Goal: Information Seeking & Learning: Learn about a topic

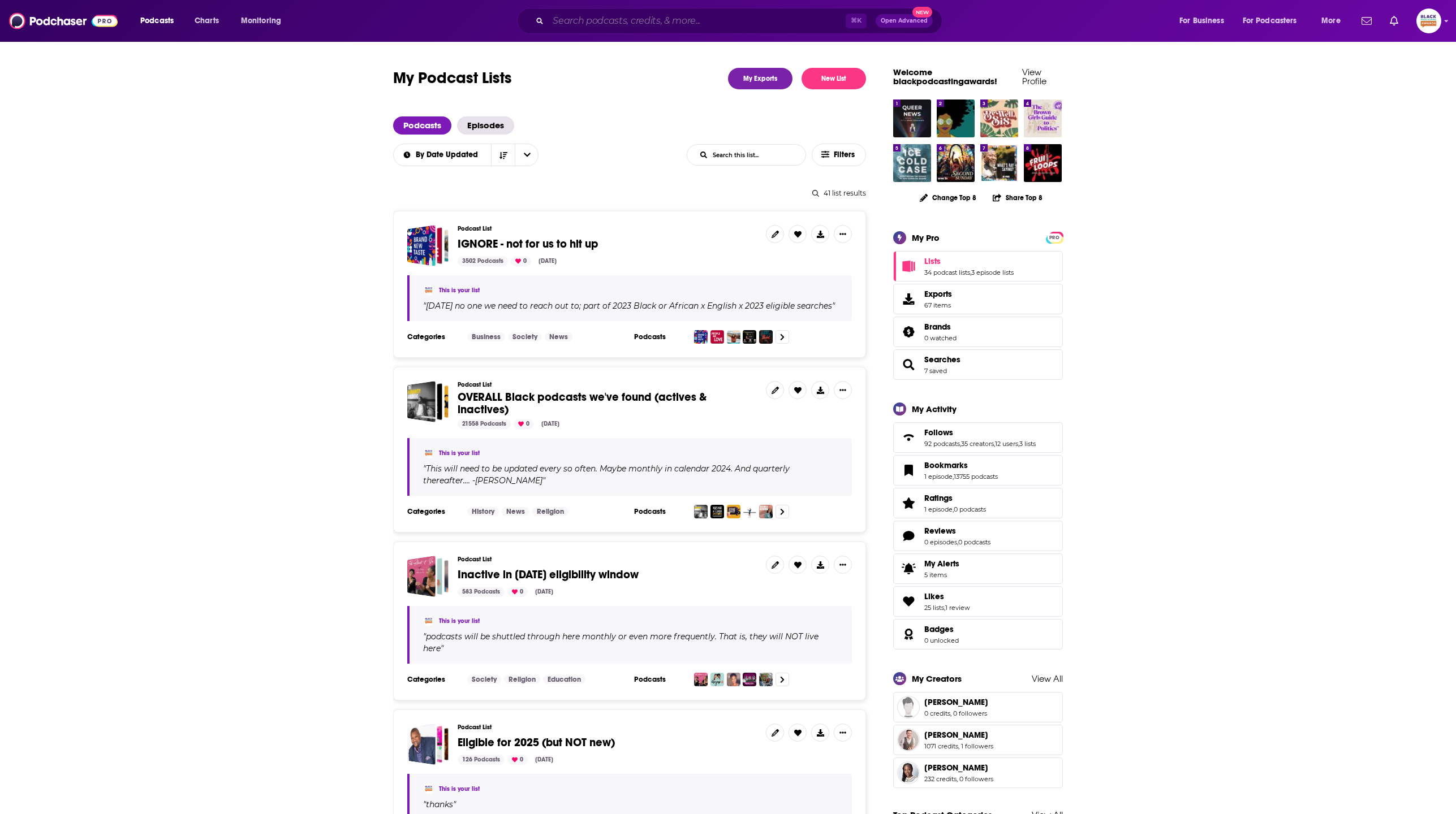
click at [631, 17] on input "Search podcasts, credits, & more..." at bounding box center [697, 21] width 297 height 18
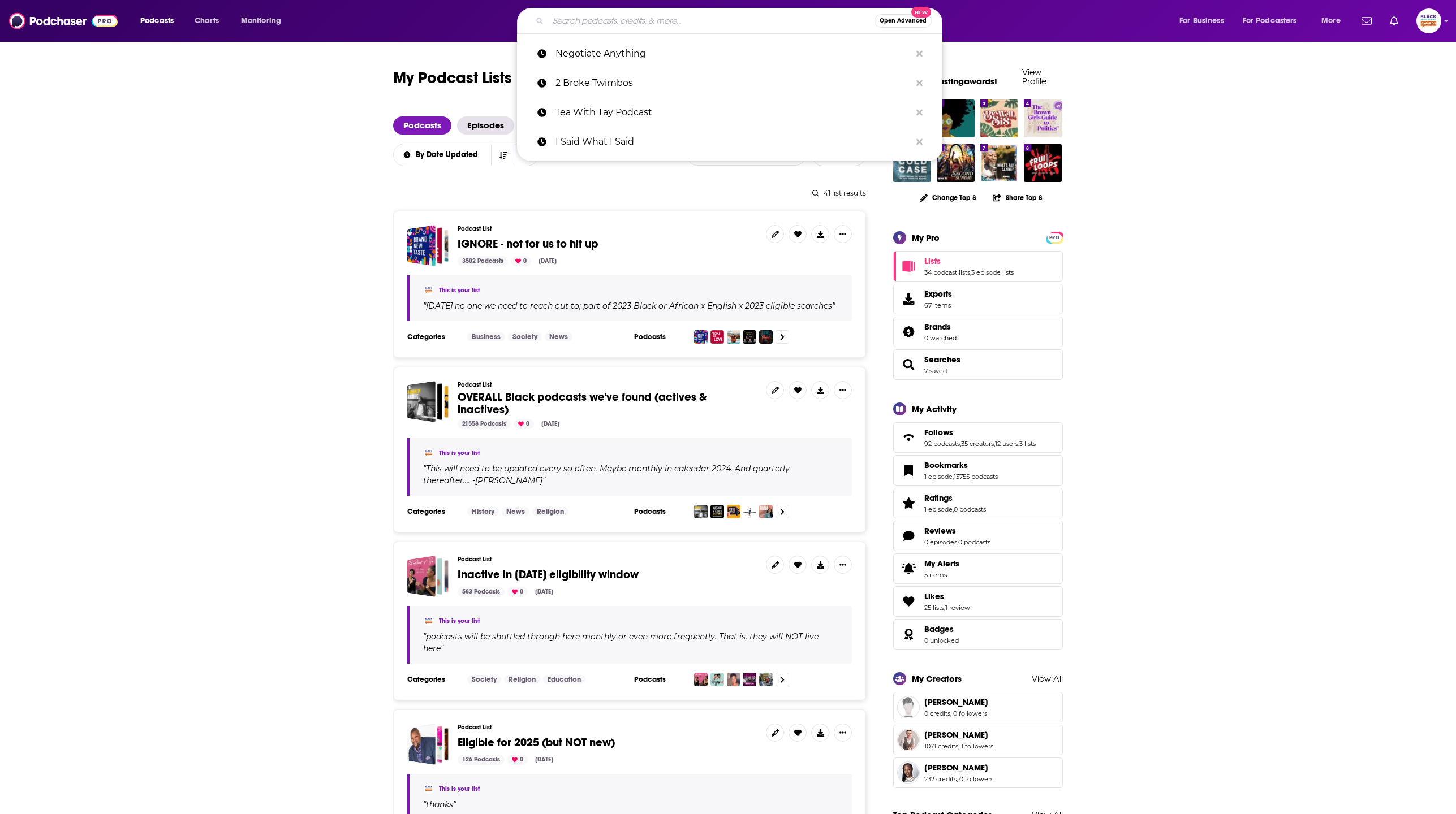
paste input "The Broken Traditions"
type input "The Broken Traditions"
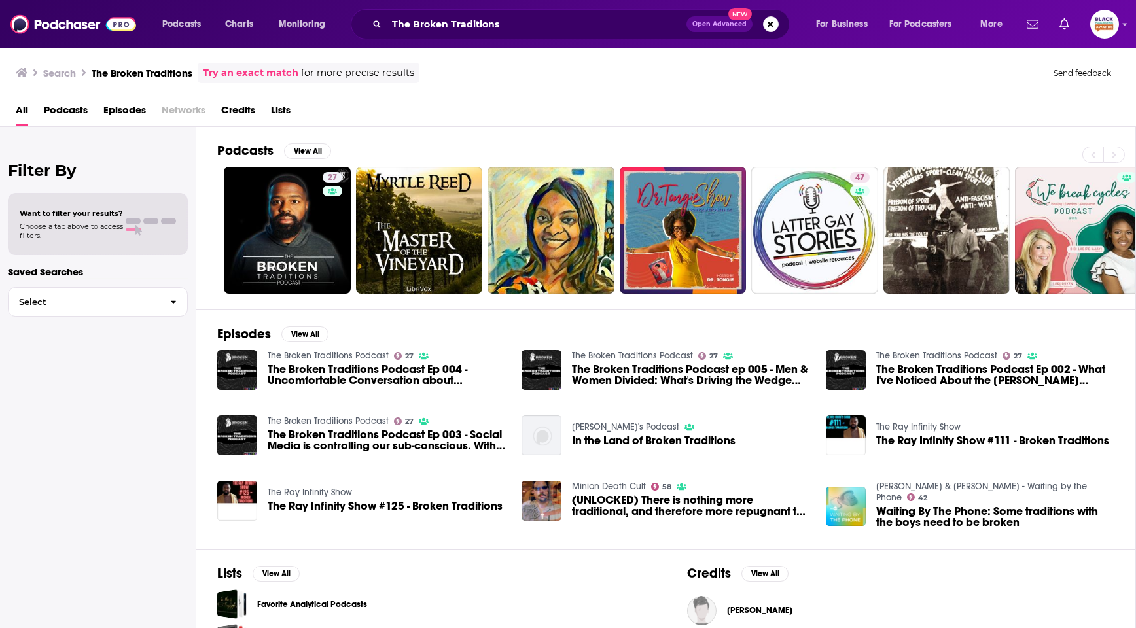
click at [569, 104] on div "All Podcasts Episodes Networks Credits Lists" at bounding box center [571, 112] width 1110 height 27
drag, startPoint x: 735, startPoint y: 128, endPoint x: 902, endPoint y: 136, distance: 166.4
click at [902, 136] on div "Podcasts View All 27 47 5 + 12" at bounding box center [676, 218] width 919 height 183
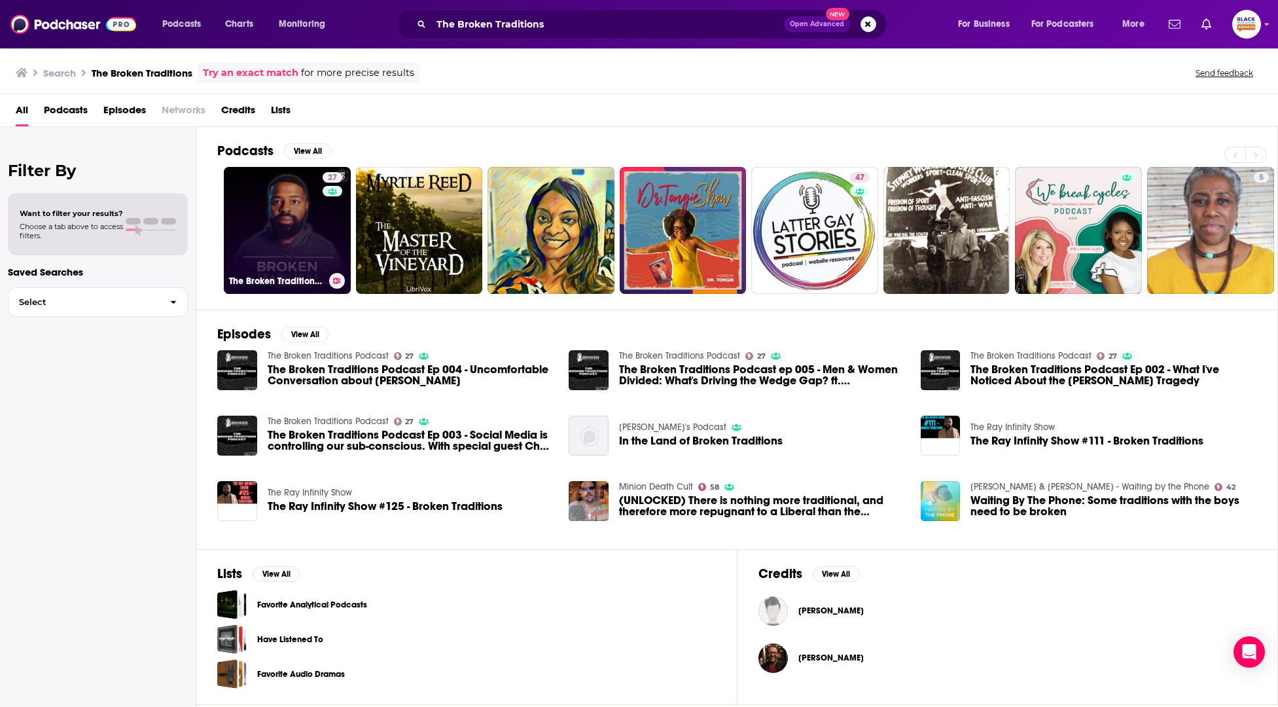
click at [304, 237] on link "27 The Broken Traditions Podcast" at bounding box center [287, 230] width 127 height 127
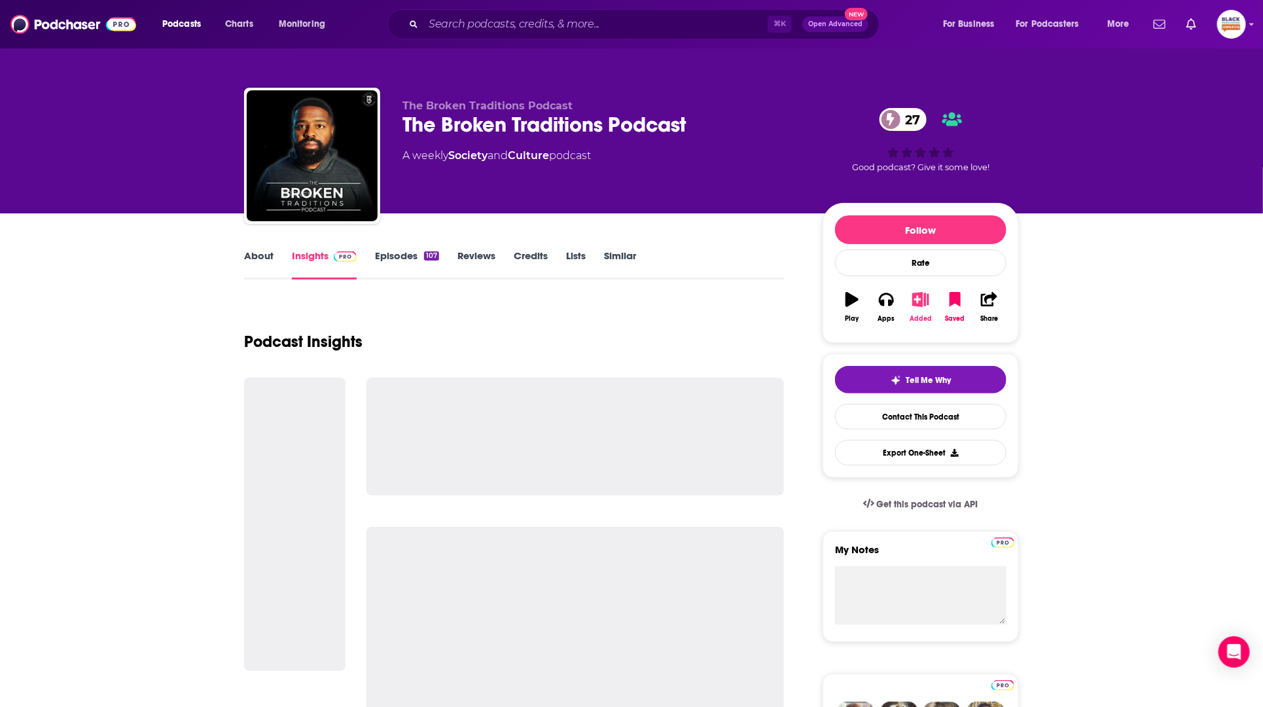
click at [917, 297] on icon "button" at bounding box center [920, 299] width 16 height 14
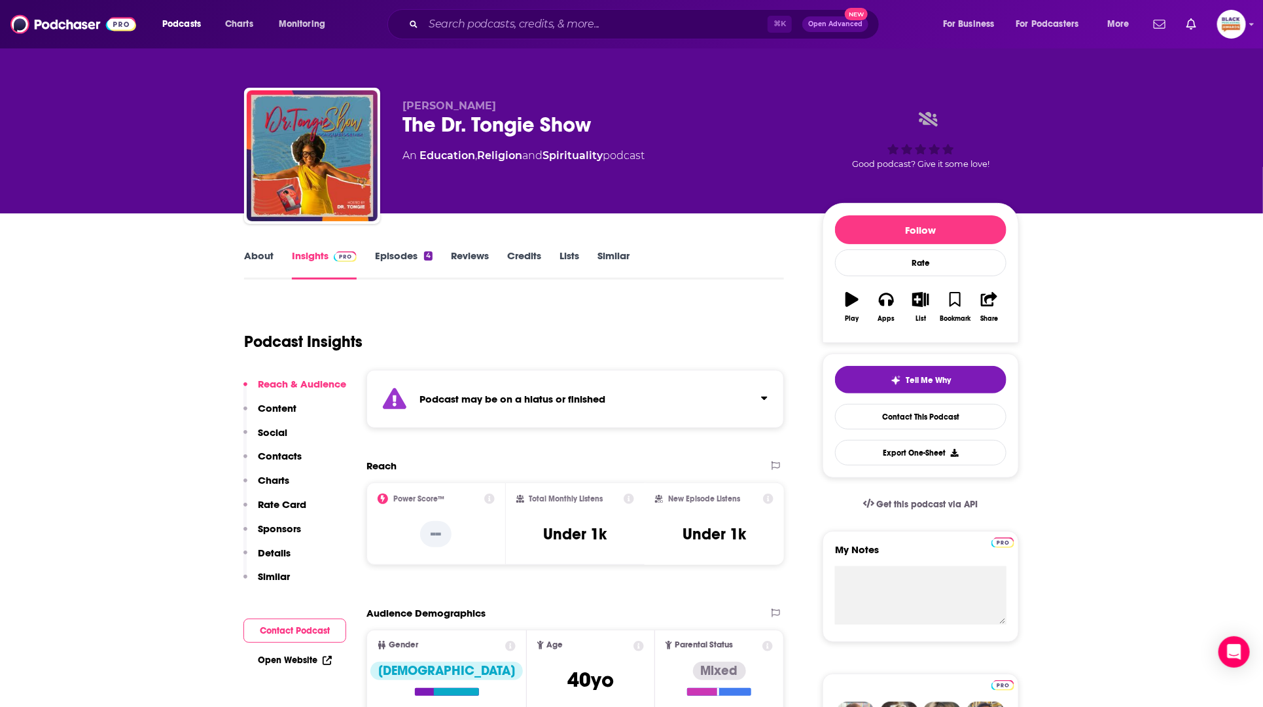
click at [686, 403] on div "Podcast may be on a hiatus or finished" at bounding box center [574, 399] width 417 height 58
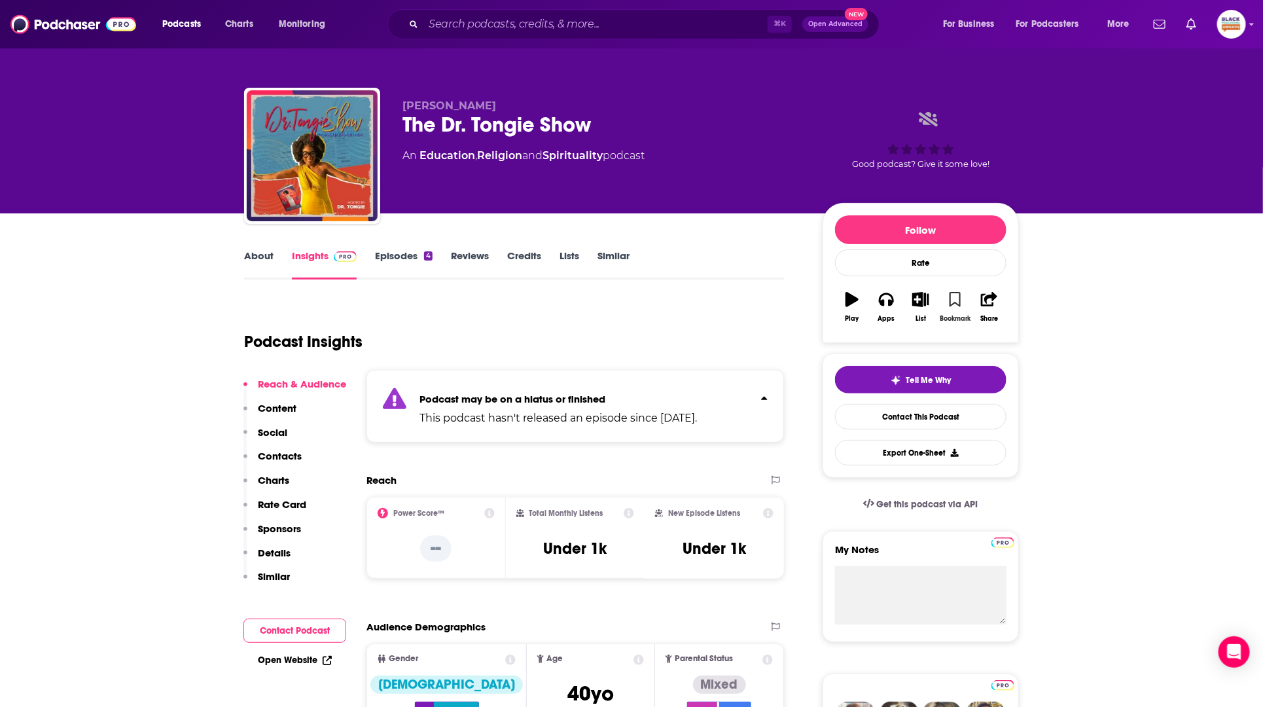
click at [951, 304] on icon "button" at bounding box center [954, 299] width 11 height 14
click at [917, 296] on icon "button" at bounding box center [920, 299] width 16 height 14
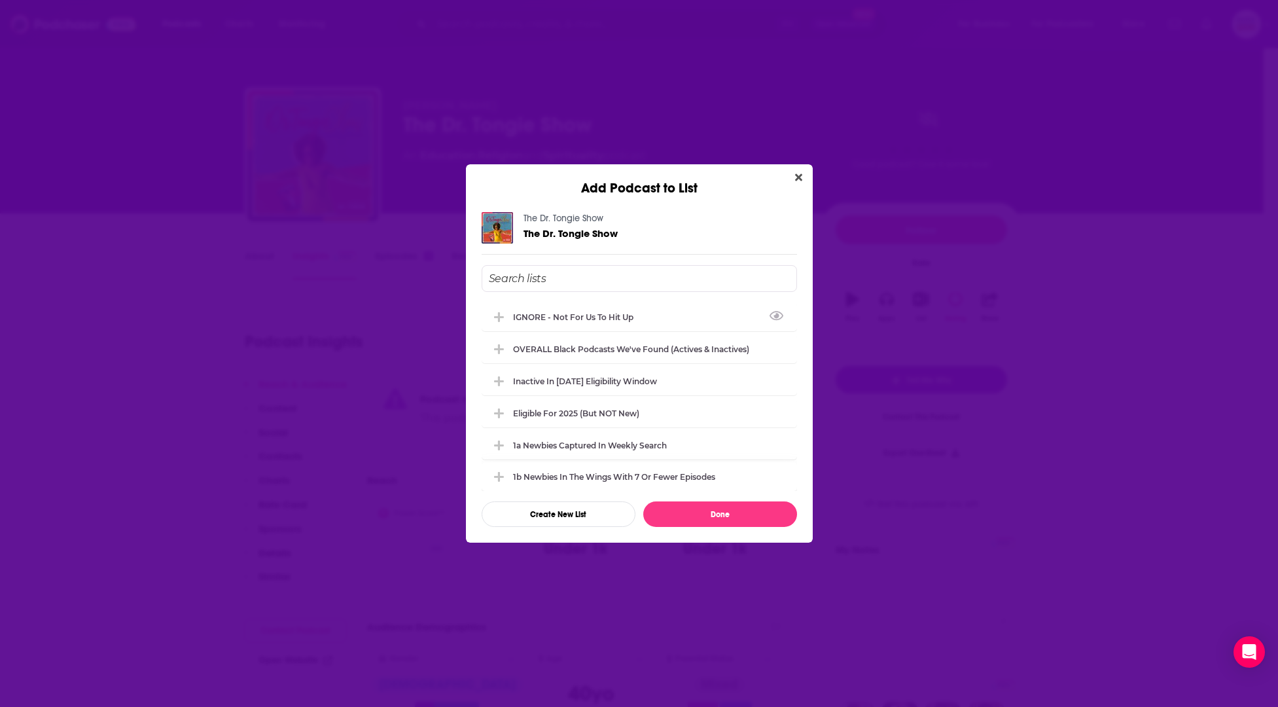
click at [633, 344] on div "OVERALL Black podcasts we've found (actives & inactives)" at bounding box center [631, 349] width 236 height 10
click at [724, 521] on button "Done" at bounding box center [720, 514] width 154 height 26
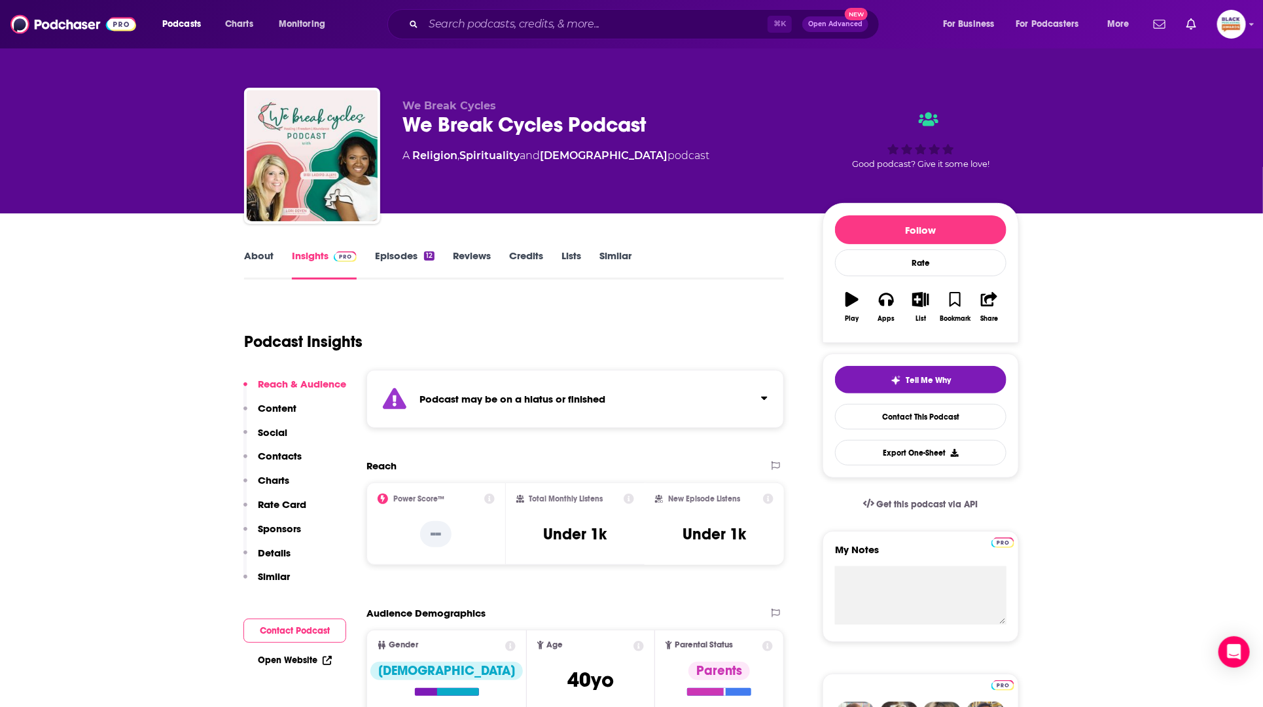
click at [717, 397] on div "Podcast may be on a hiatus or finished" at bounding box center [574, 399] width 417 height 58
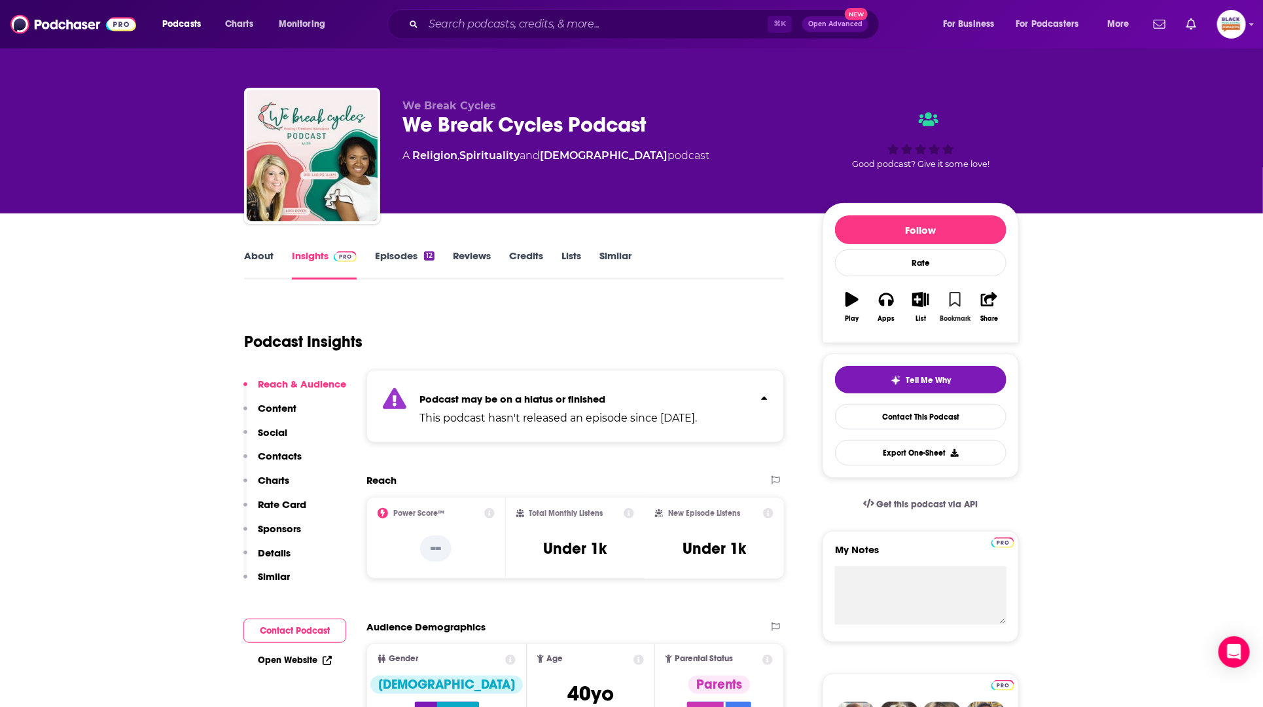
click at [970, 295] on button "Bookmark" at bounding box center [955, 306] width 34 height 47
click at [927, 300] on icon "button" at bounding box center [921, 299] width 16 height 14
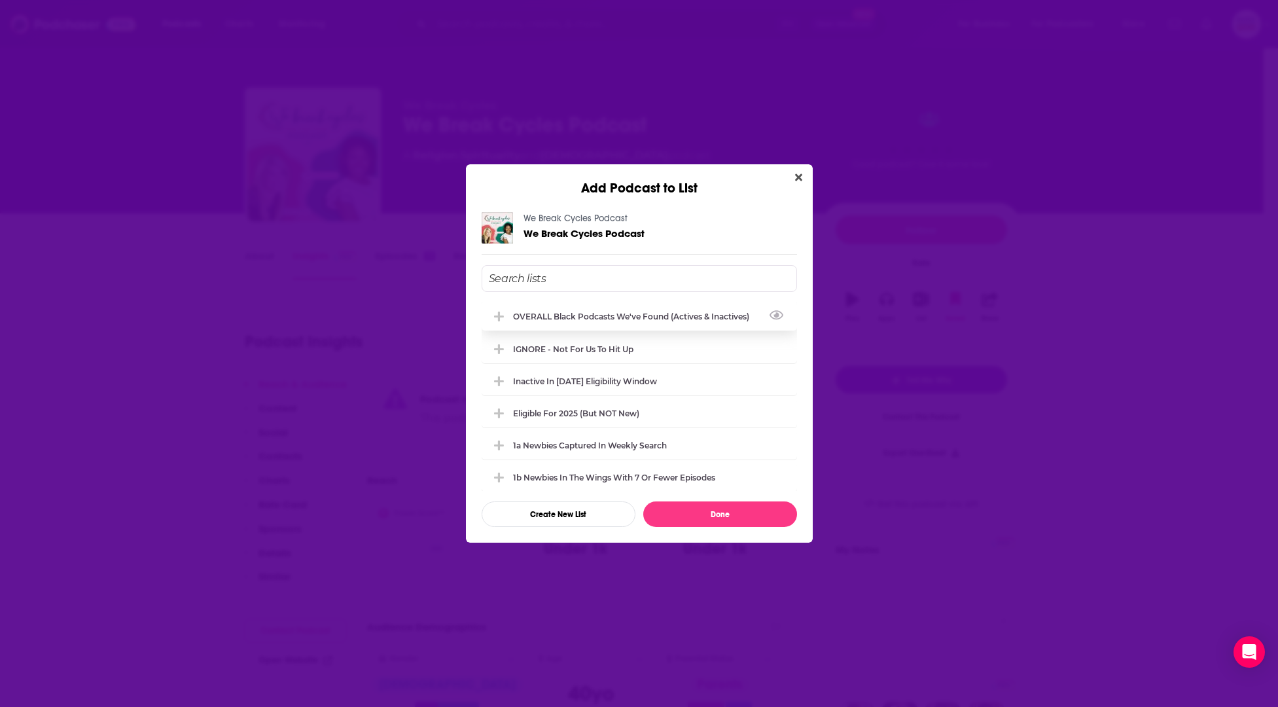
click at [618, 308] on div "OVERALL Black podcasts we've found (actives & inactives)" at bounding box center [639, 316] width 315 height 29
click at [624, 378] on div "Inactive in [DATE] eligibility window" at bounding box center [589, 381] width 152 height 10
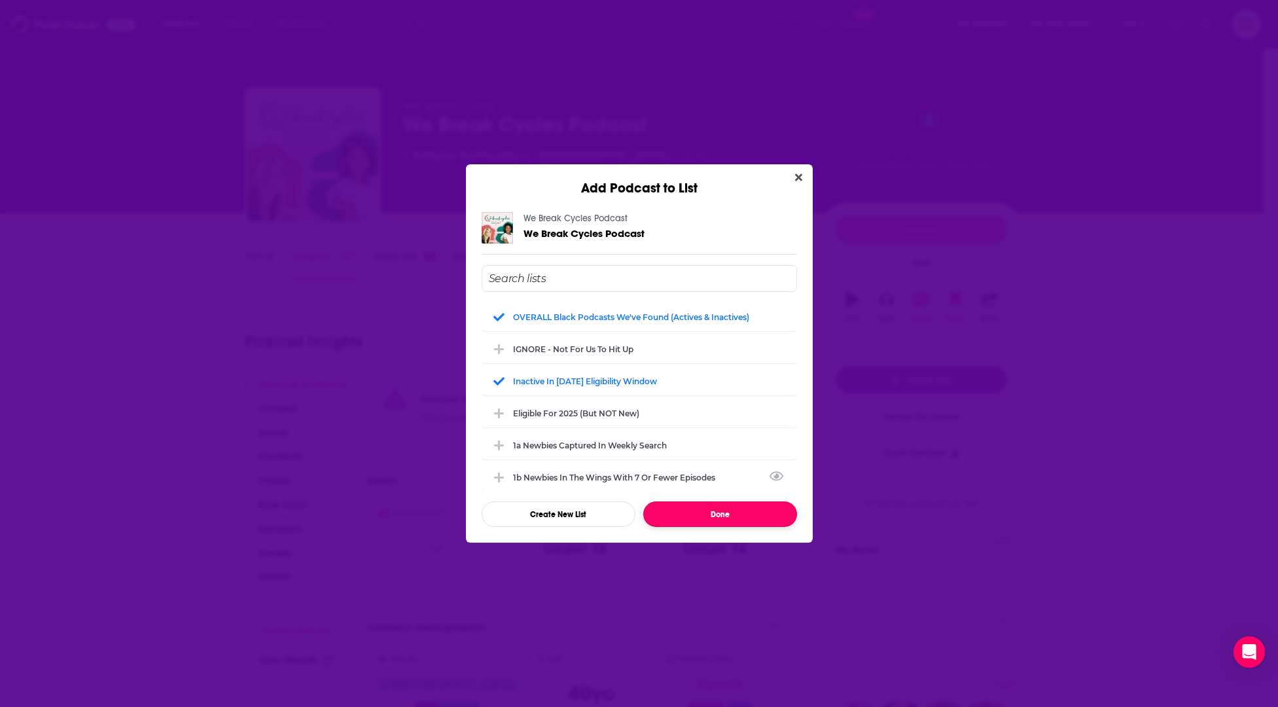
click at [719, 511] on button "Done" at bounding box center [720, 514] width 154 height 26
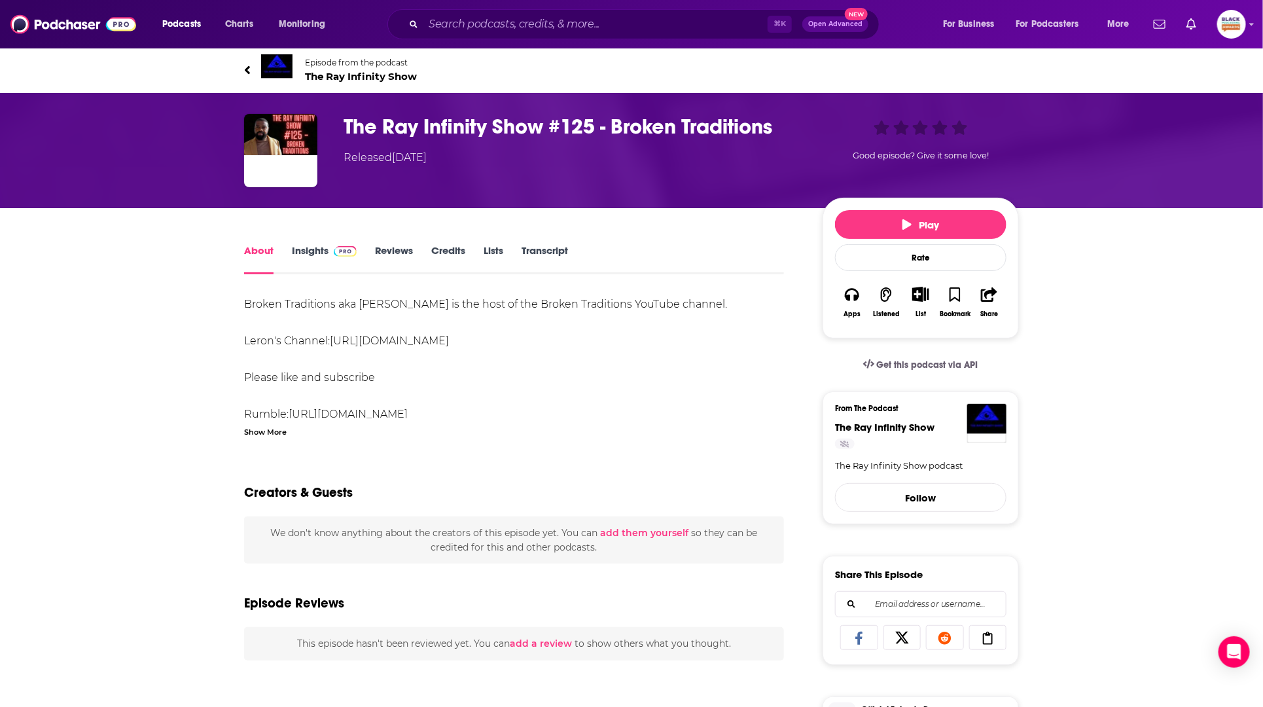
click at [280, 67] on img at bounding box center [276, 69] width 31 height 31
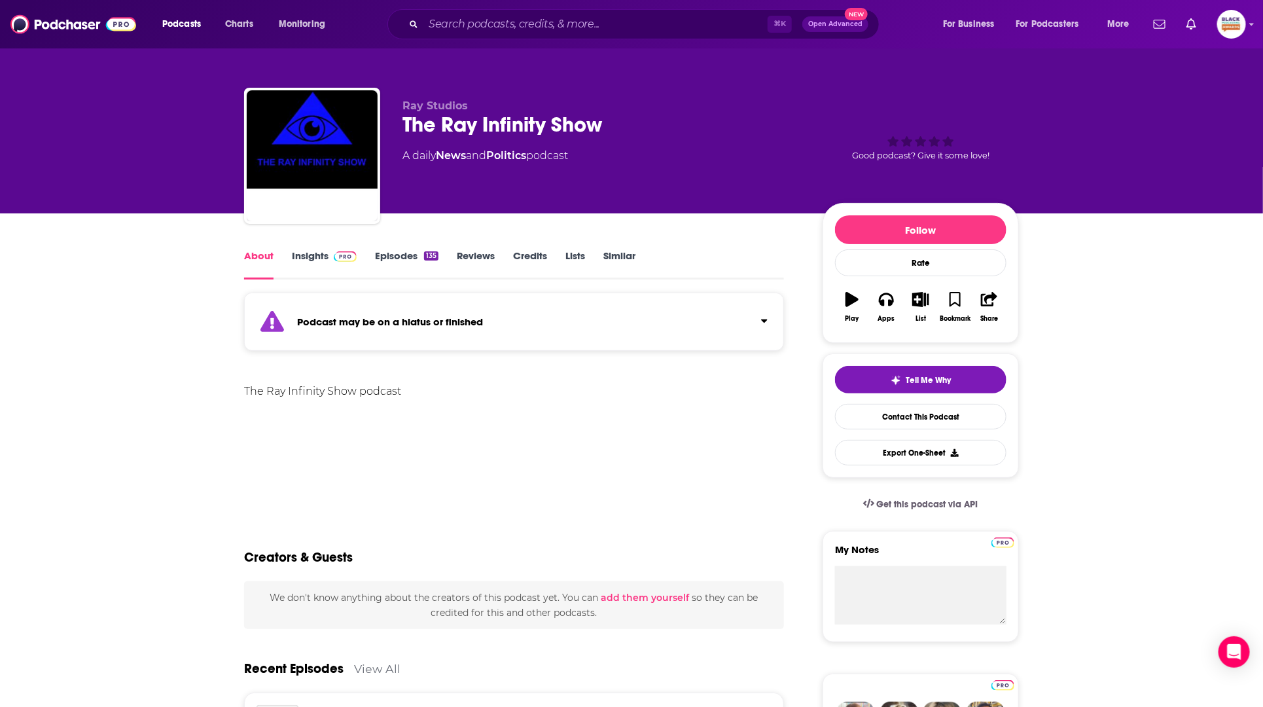
click at [683, 318] on div "Podcast may be on a hiatus or finished" at bounding box center [514, 321] width 540 height 58
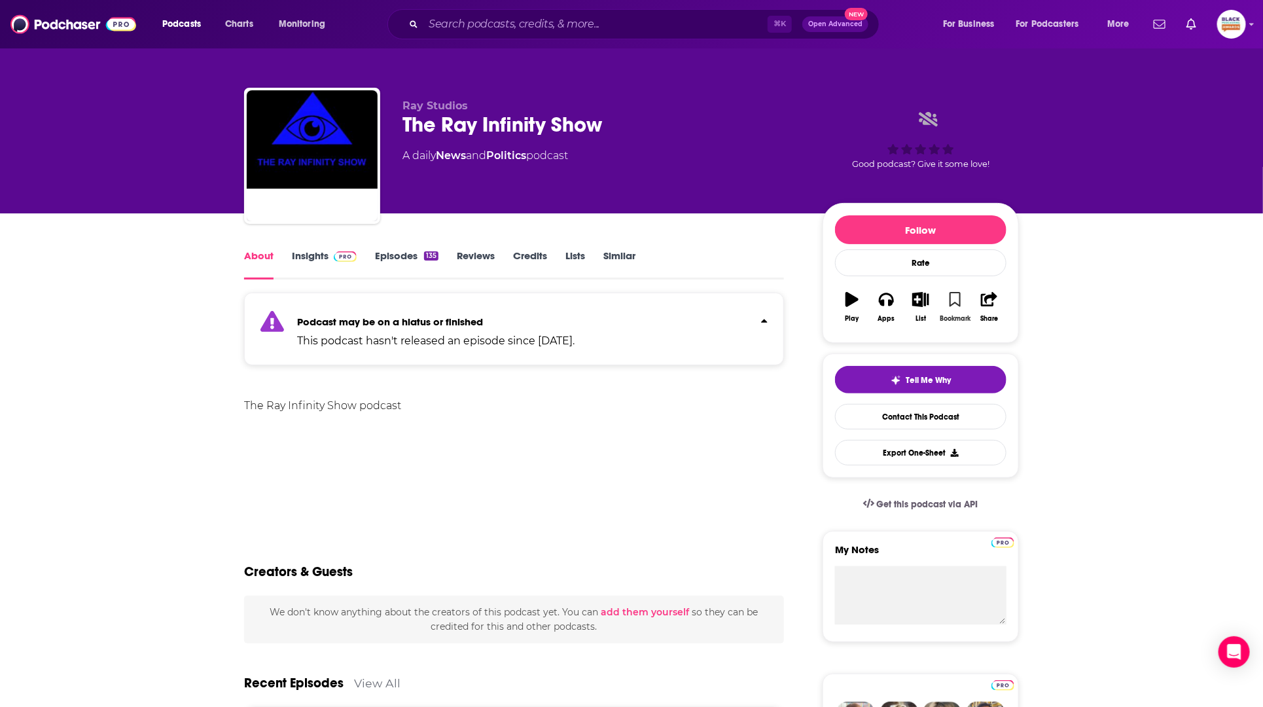
click at [953, 306] on button "Bookmark" at bounding box center [955, 306] width 34 height 47
click at [921, 302] on icon "button" at bounding box center [921, 299] width 16 height 14
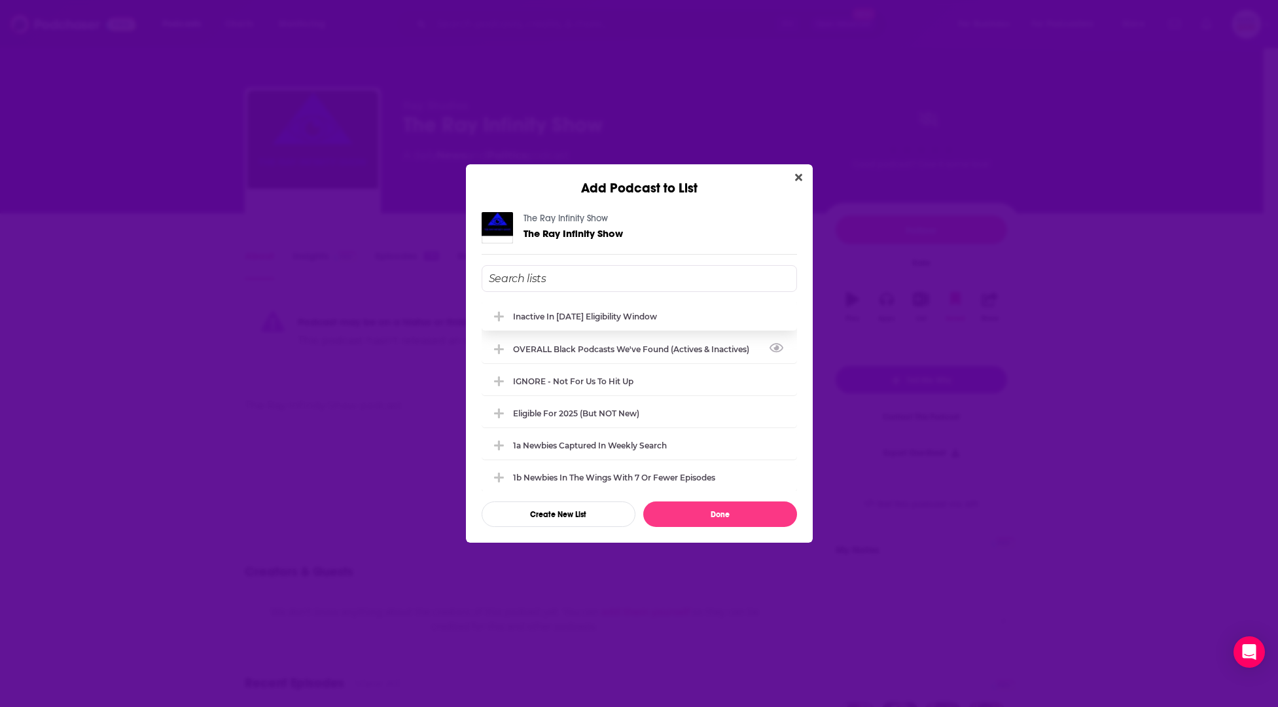
drag, startPoint x: 624, startPoint y: 345, endPoint x: 607, endPoint y: 322, distance: 28.5
click at [624, 345] on div "OVERALL Black podcasts we've found (actives & inactives)" at bounding box center [635, 349] width 244 height 10
click at [607, 322] on div "Inactive in [DATE] eligibility window" at bounding box center [639, 316] width 315 height 29
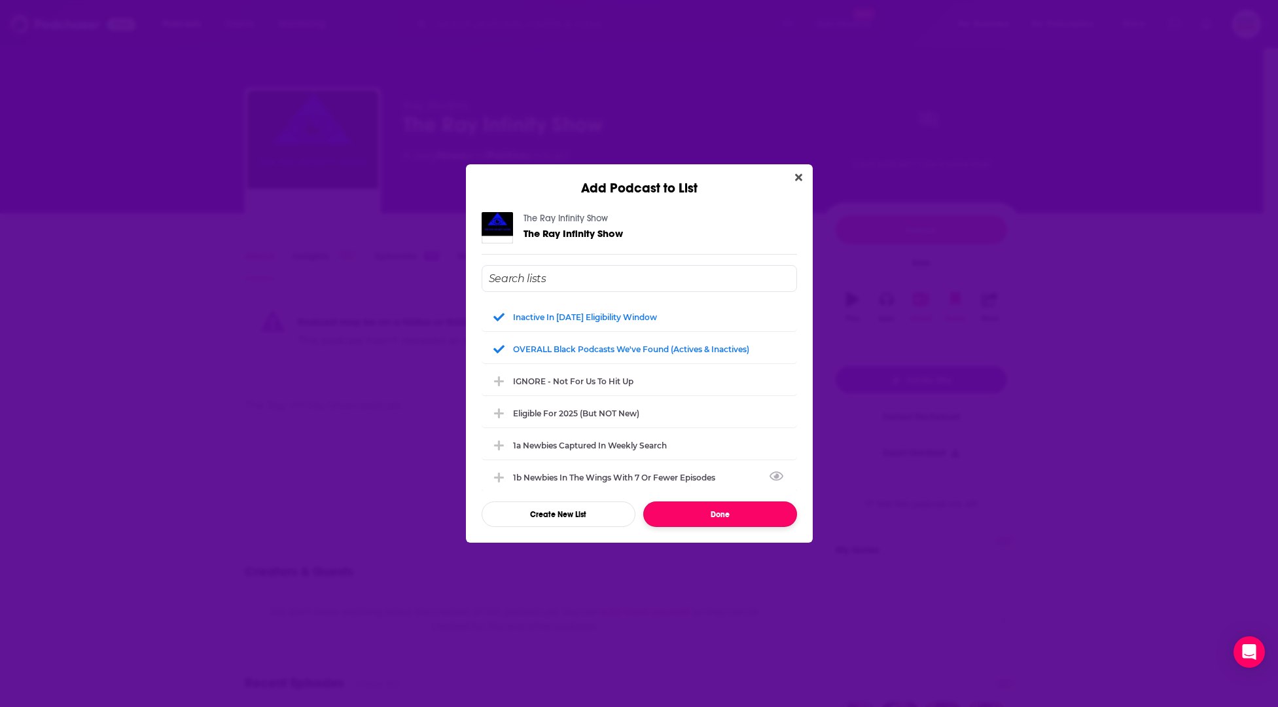
click at [750, 518] on button "Done" at bounding box center [720, 514] width 154 height 26
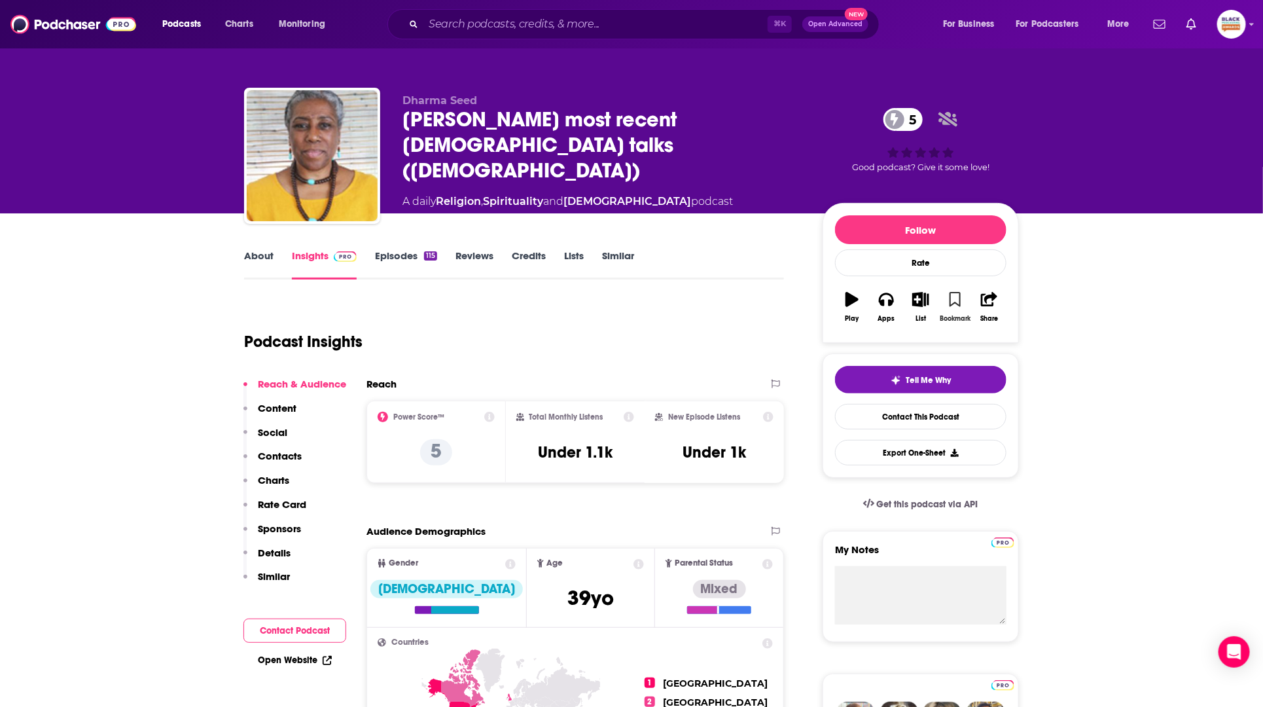
click at [955, 304] on icon "button" at bounding box center [954, 299] width 11 height 14
click at [928, 302] on icon "button" at bounding box center [921, 299] width 16 height 14
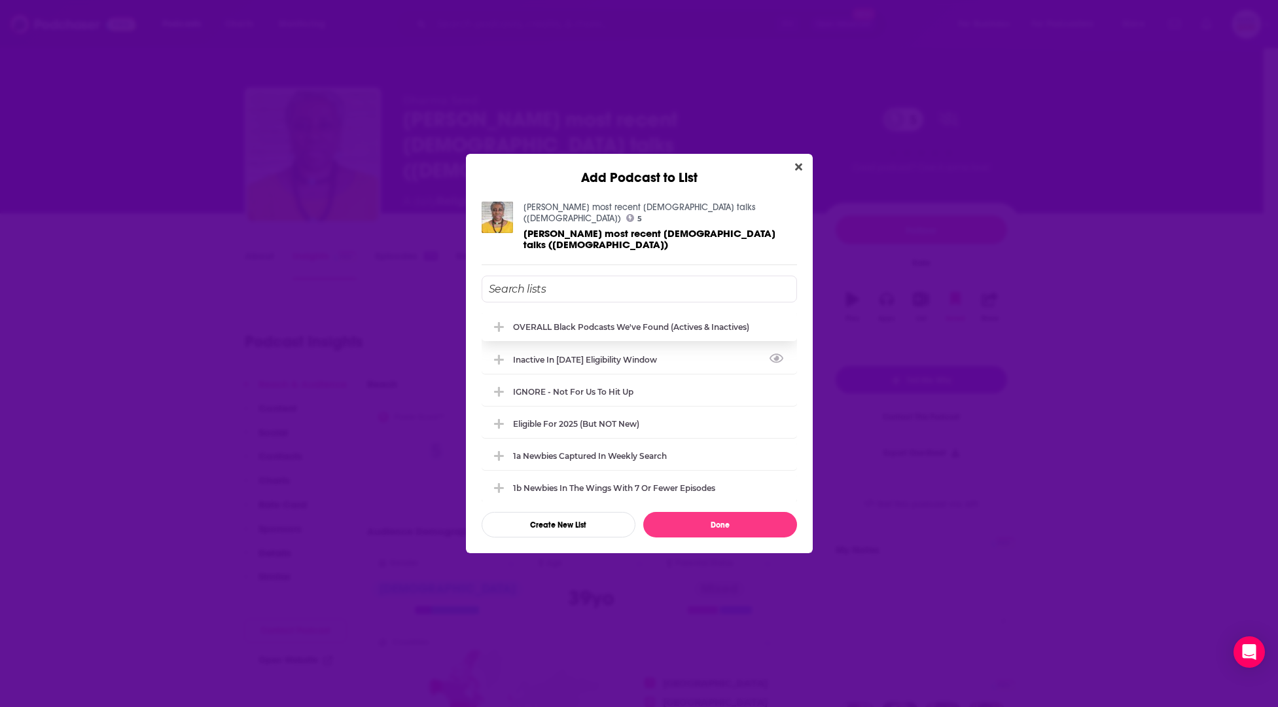
click at [582, 326] on div "OVERALL Black podcasts we've found (actives & inactives)" at bounding box center [639, 326] width 315 height 29
click at [595, 419] on div "Eligible for 2025 (but NOT new)" at bounding box center [576, 424] width 126 height 10
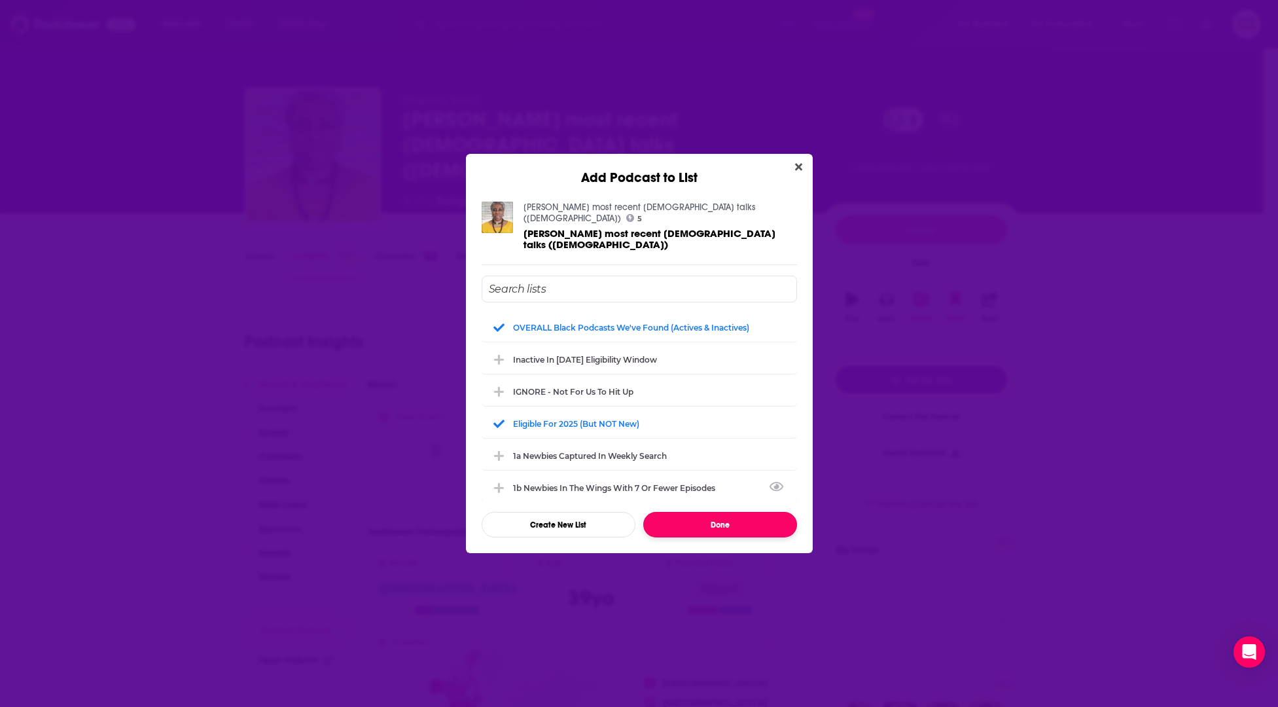
click at [713, 517] on button "Done" at bounding box center [720, 525] width 154 height 26
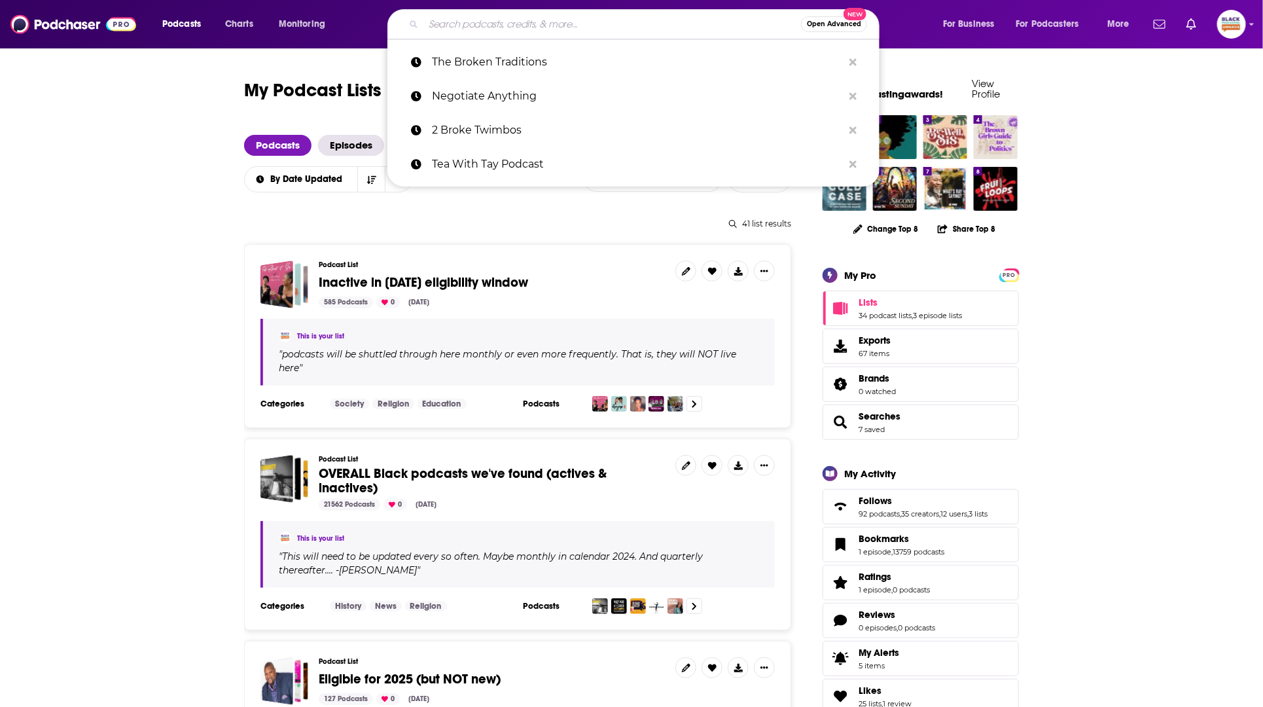
click at [546, 21] on input "Search podcasts, credits, & more..." at bounding box center [612, 24] width 378 height 21
paste input "XandtheSingleMom Podcast"
type input "XandtheSingleMom Podcast"
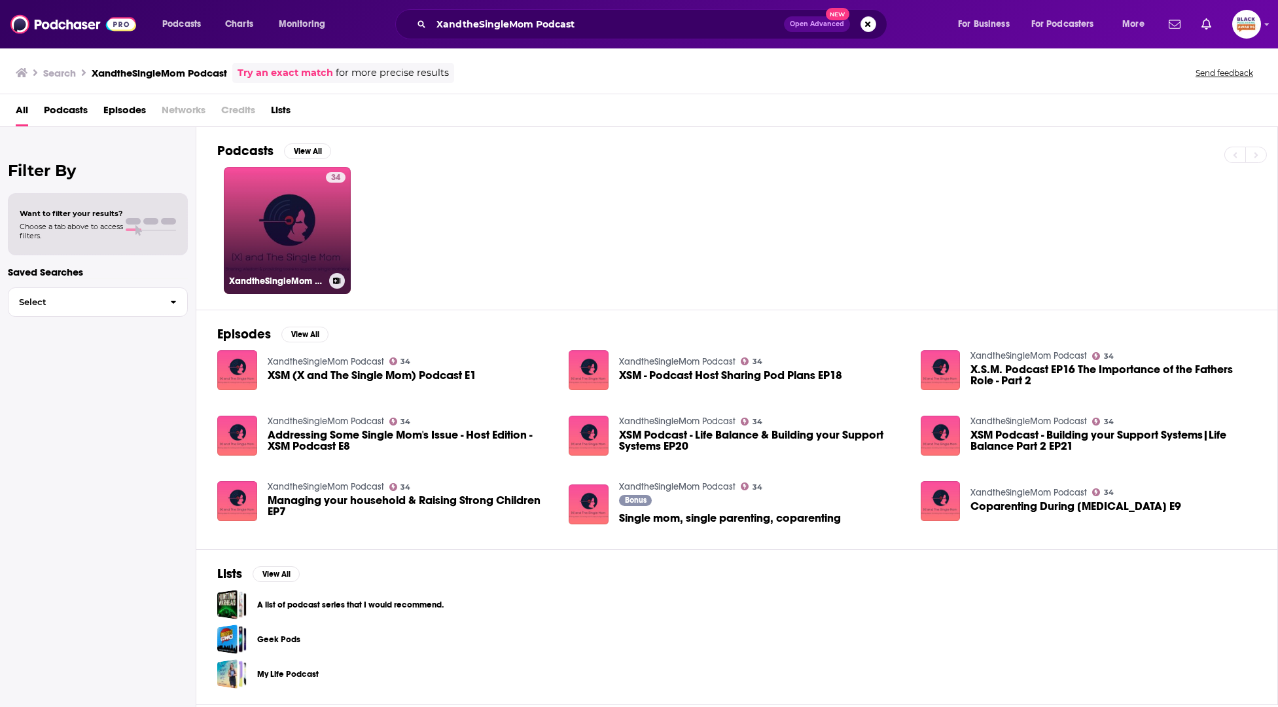
click at [304, 217] on link "34 XandtheSingleMom Podcast" at bounding box center [287, 230] width 127 height 127
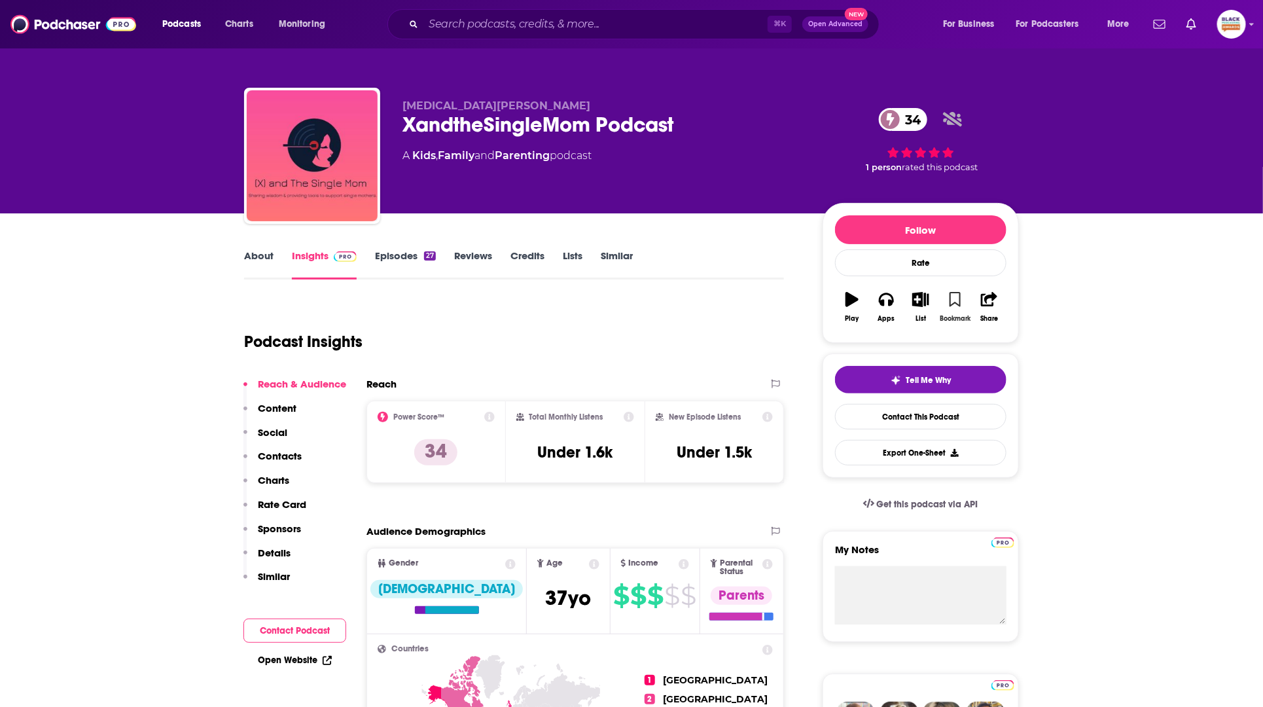
click at [949, 303] on icon "button" at bounding box center [954, 299] width 11 height 14
click at [916, 302] on icon "button" at bounding box center [921, 299] width 16 height 14
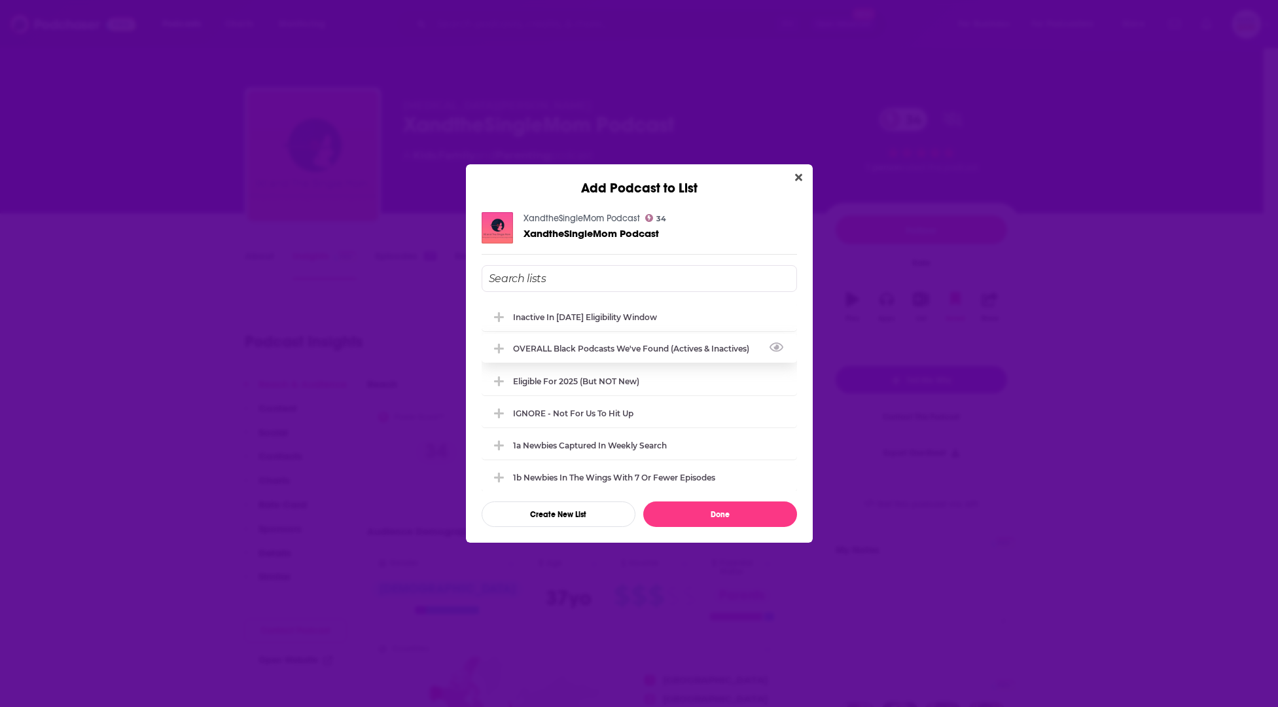
click at [602, 348] on div "OVERALL Black podcasts we've found (actives & inactives)" at bounding box center [635, 349] width 244 height 10
click at [581, 278] on input "Add Podcast To List" at bounding box center [639, 278] width 315 height 27
type input "26"
click at [745, 521] on button "Done" at bounding box center [720, 514] width 154 height 26
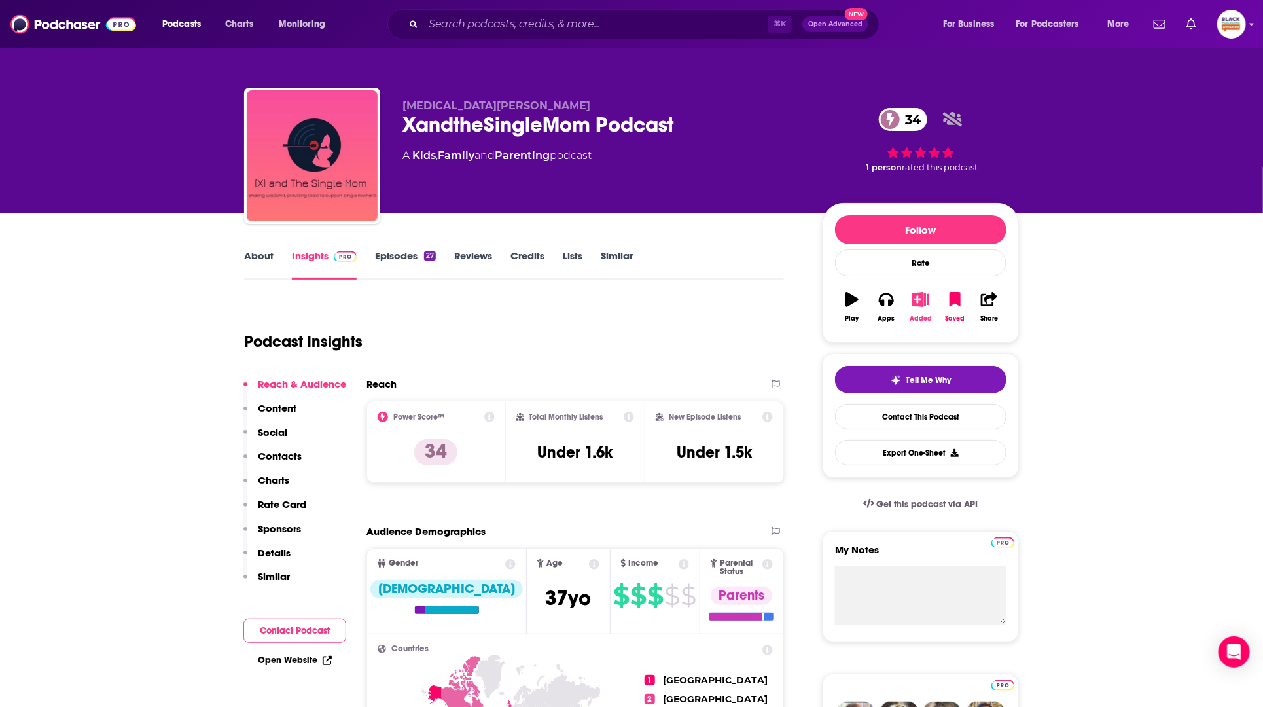
click at [923, 284] on button "Added" at bounding box center [921, 306] width 34 height 47
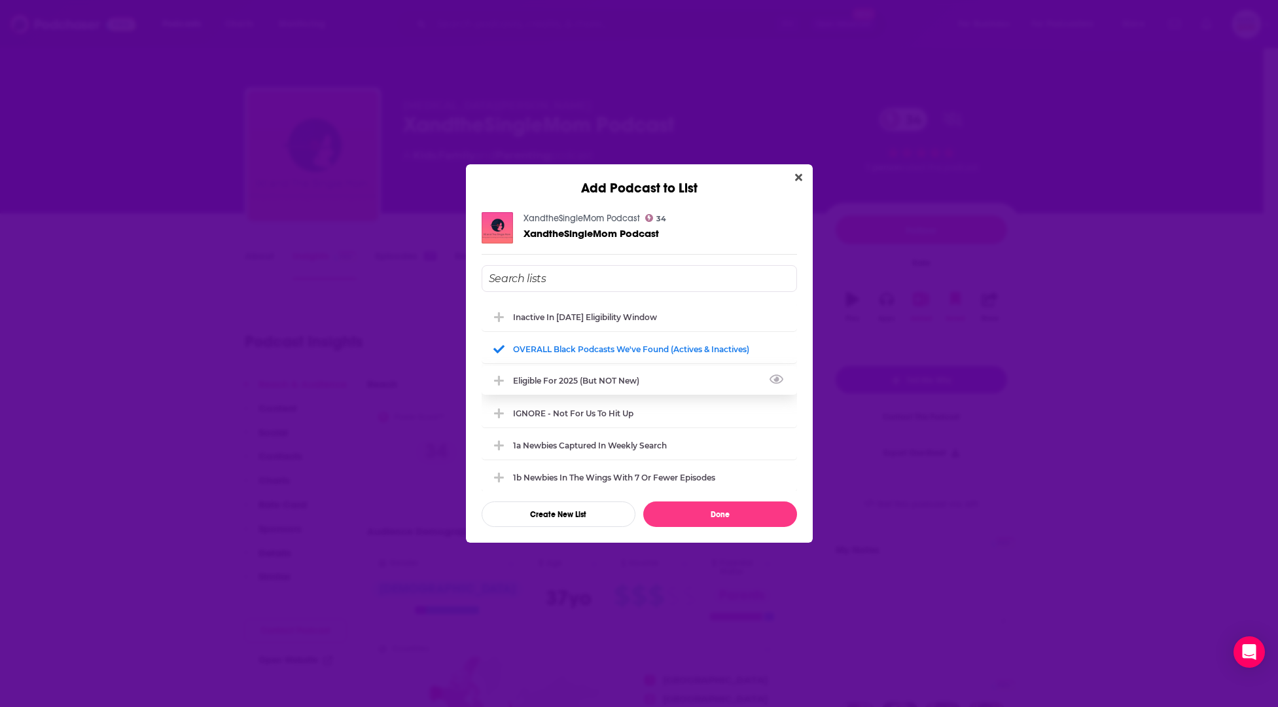
click at [626, 385] on div "Eligible for 2025 (but NOT new)" at bounding box center [639, 380] width 315 height 29
click at [749, 511] on button "Done" at bounding box center [720, 514] width 154 height 26
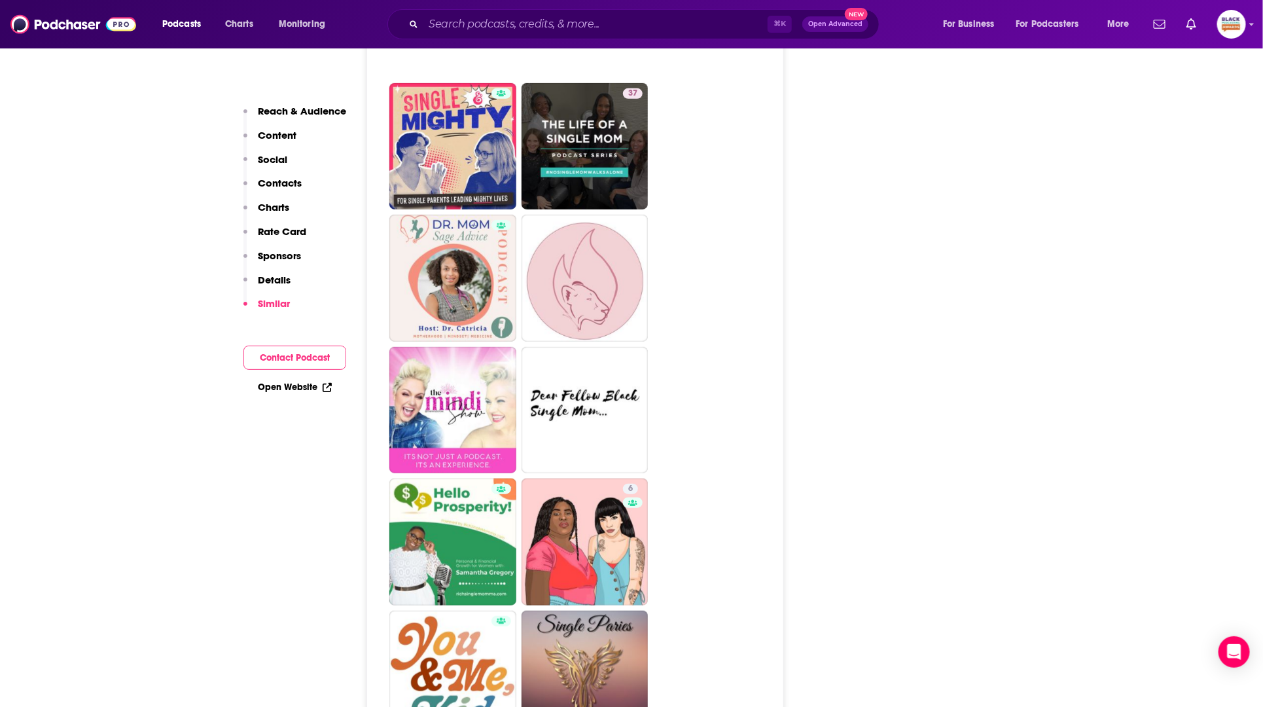
scroll to position [2807, 0]
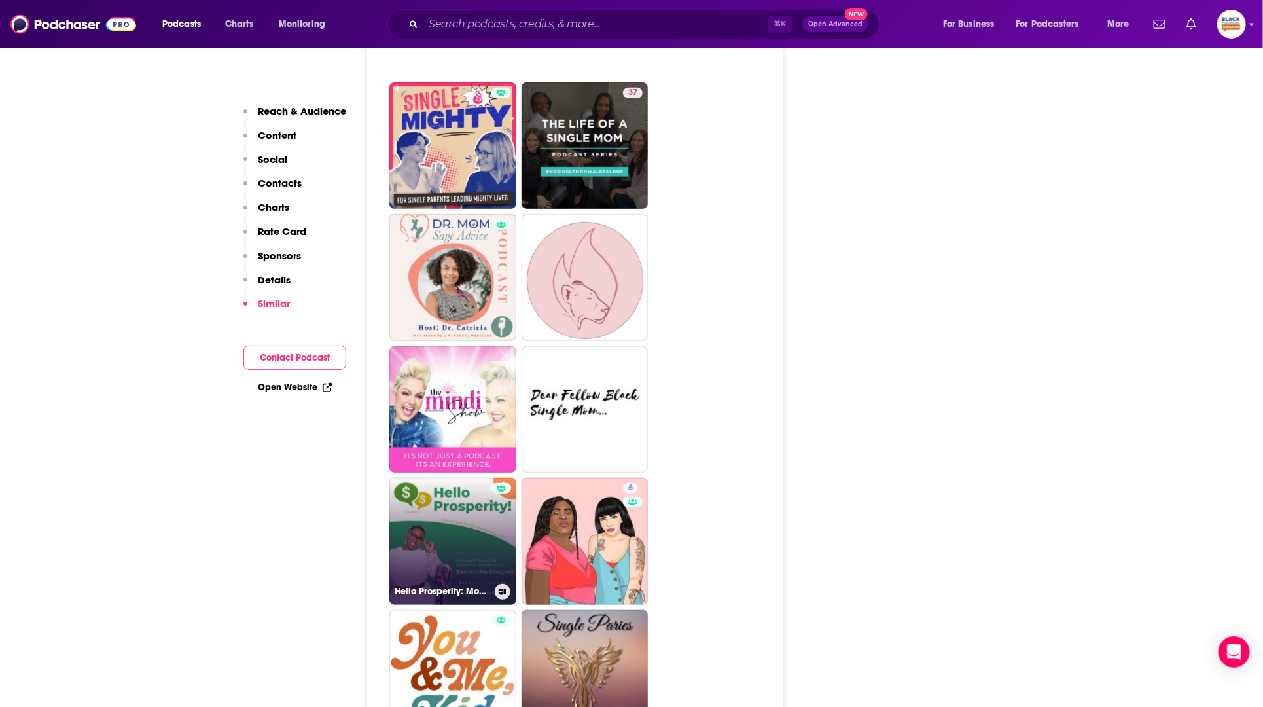
click at [432, 478] on link "Hello Prosperity: Money Mindset and Financial Empowerment for Single Moms" at bounding box center [452, 541] width 127 height 127
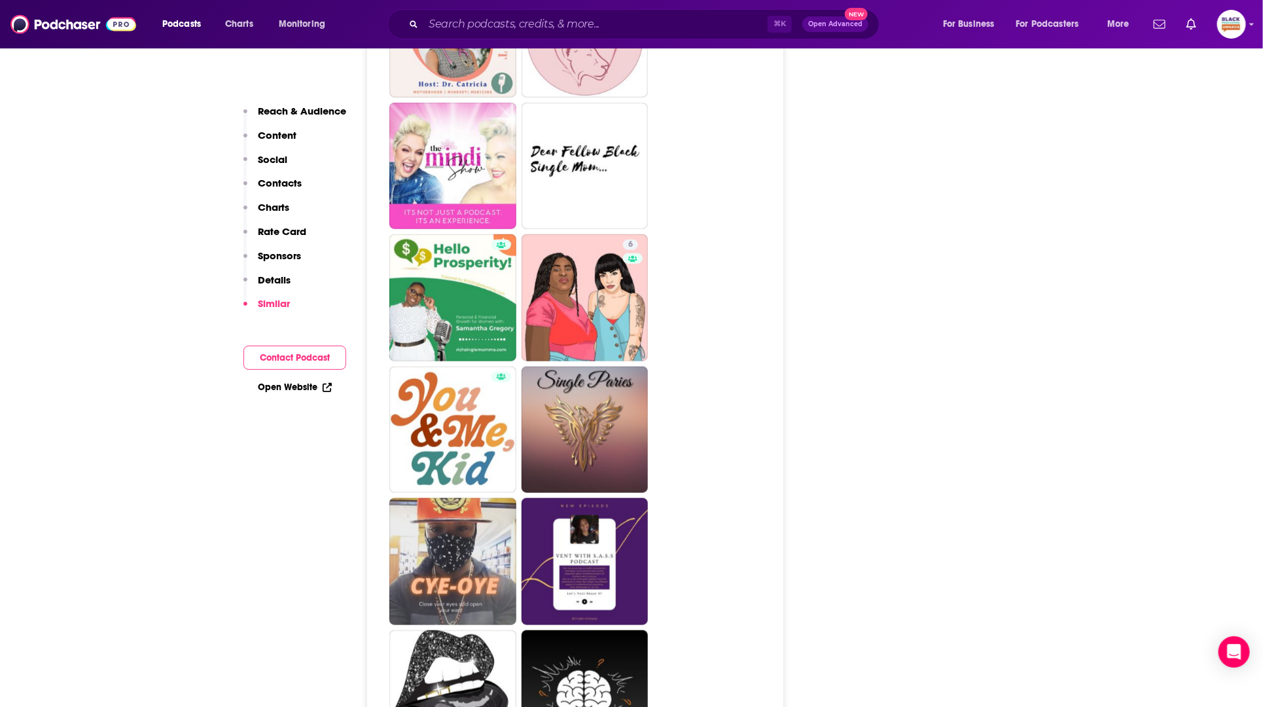
scroll to position [3131, 0]
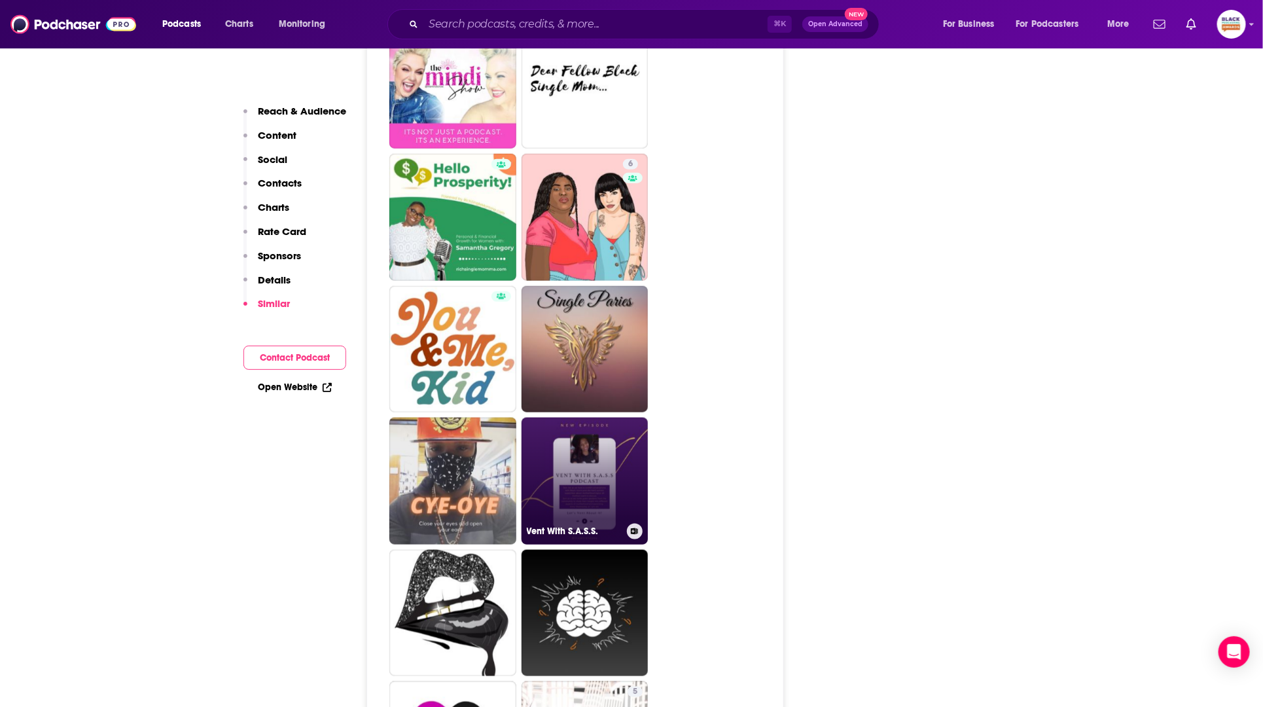
click at [603, 417] on link "Vent With S.A.S.S." at bounding box center [585, 480] width 127 height 127
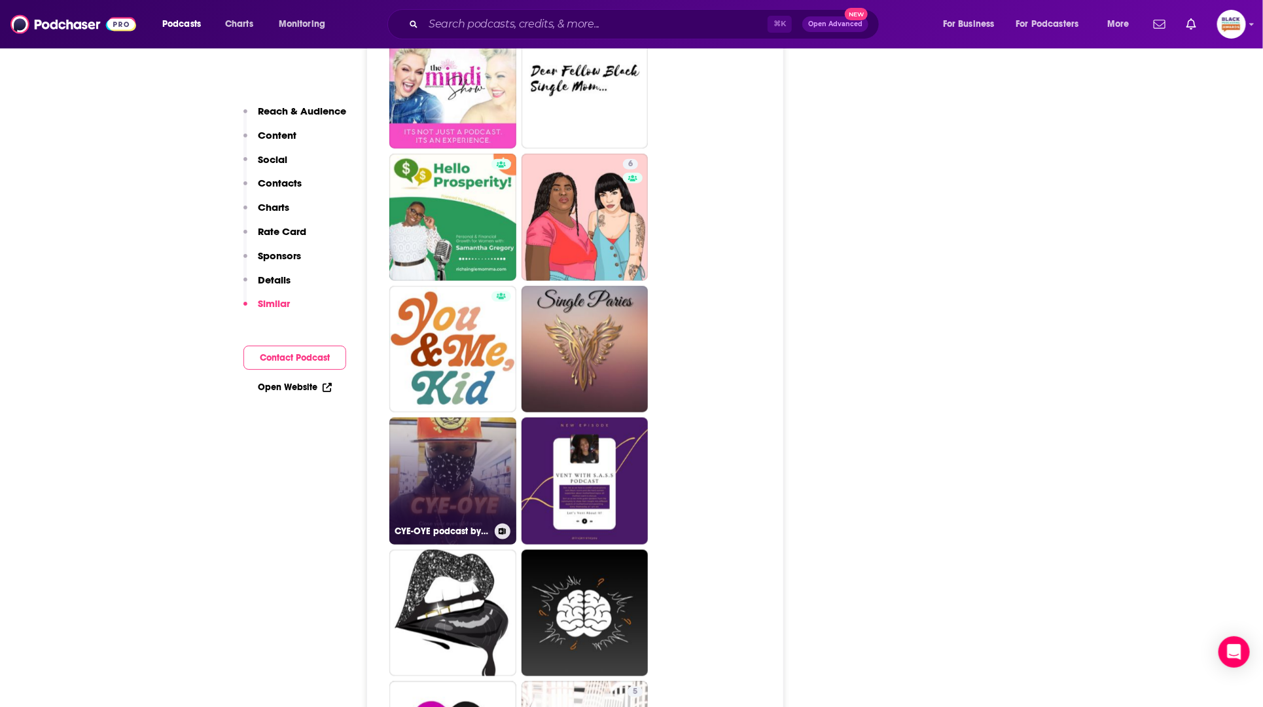
click at [500, 417] on link "CYE-OYE podcast by [PERSON_NAME]" at bounding box center [452, 480] width 127 height 127
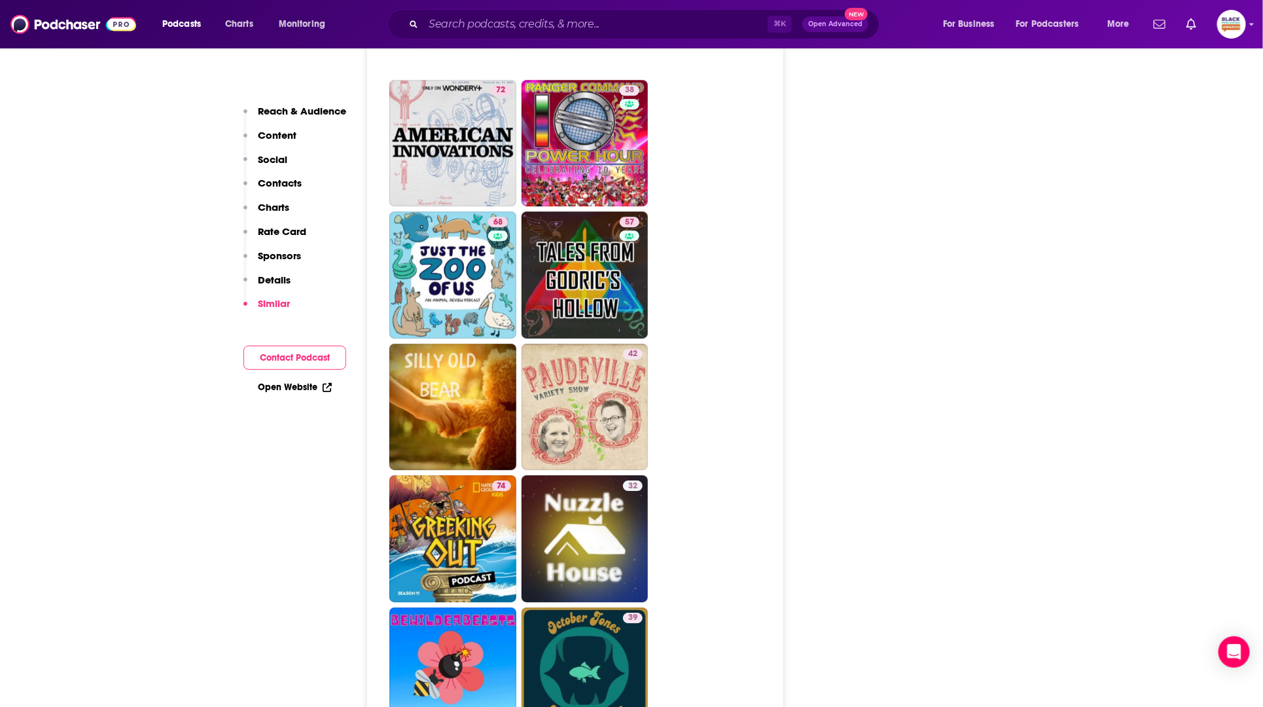
scroll to position [4676, 0]
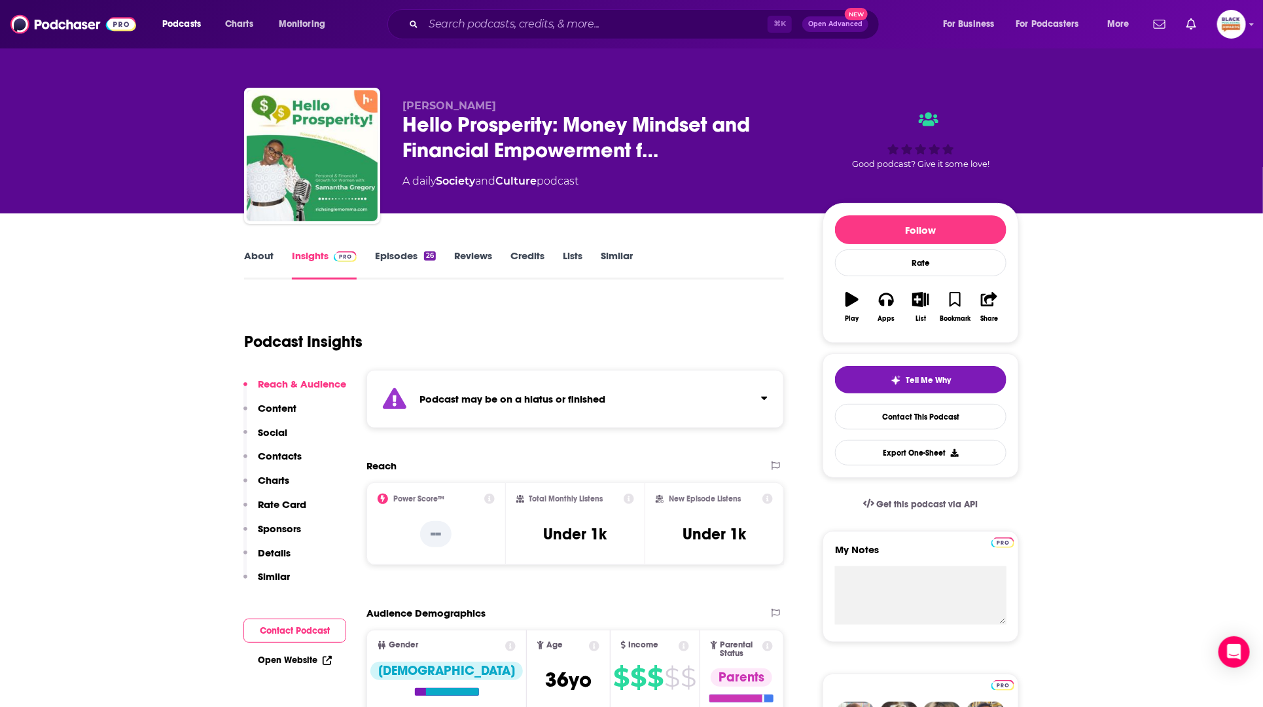
click at [698, 387] on div "Podcast may be on a hiatus or finished" at bounding box center [574, 399] width 417 height 58
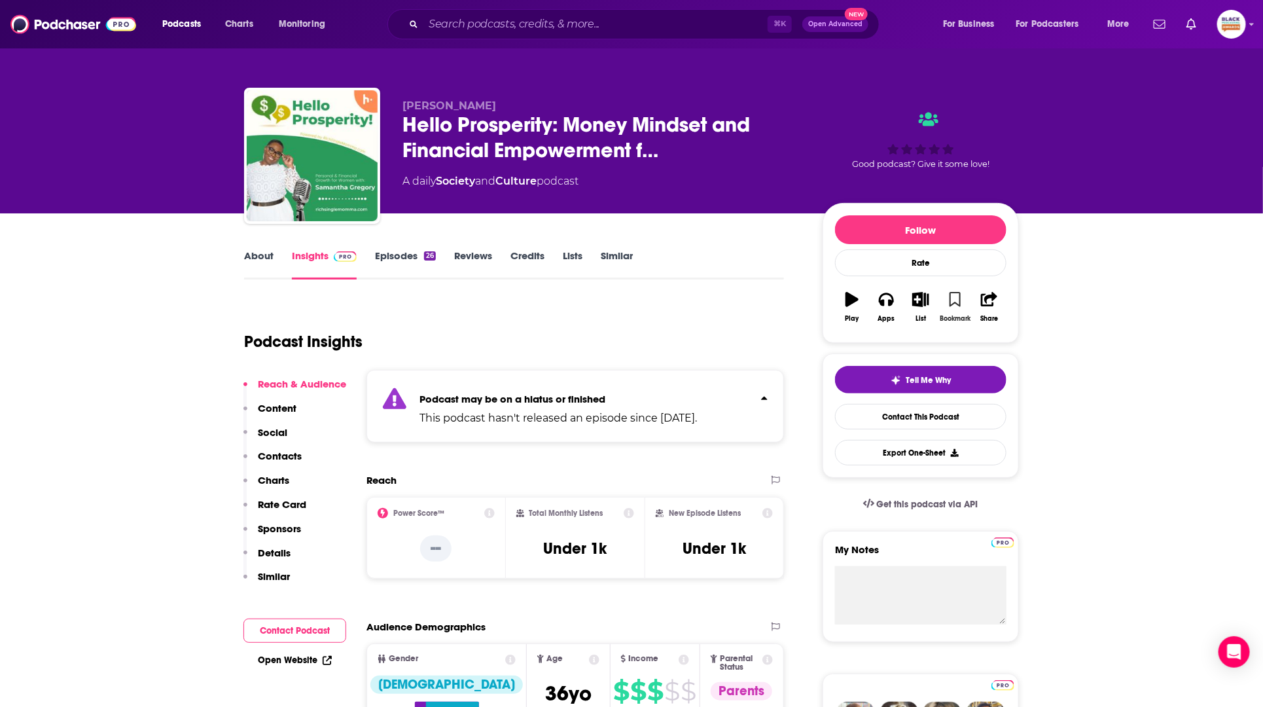
click at [956, 304] on icon "button" at bounding box center [954, 299] width 11 height 14
click at [923, 299] on icon "button" at bounding box center [920, 299] width 16 height 14
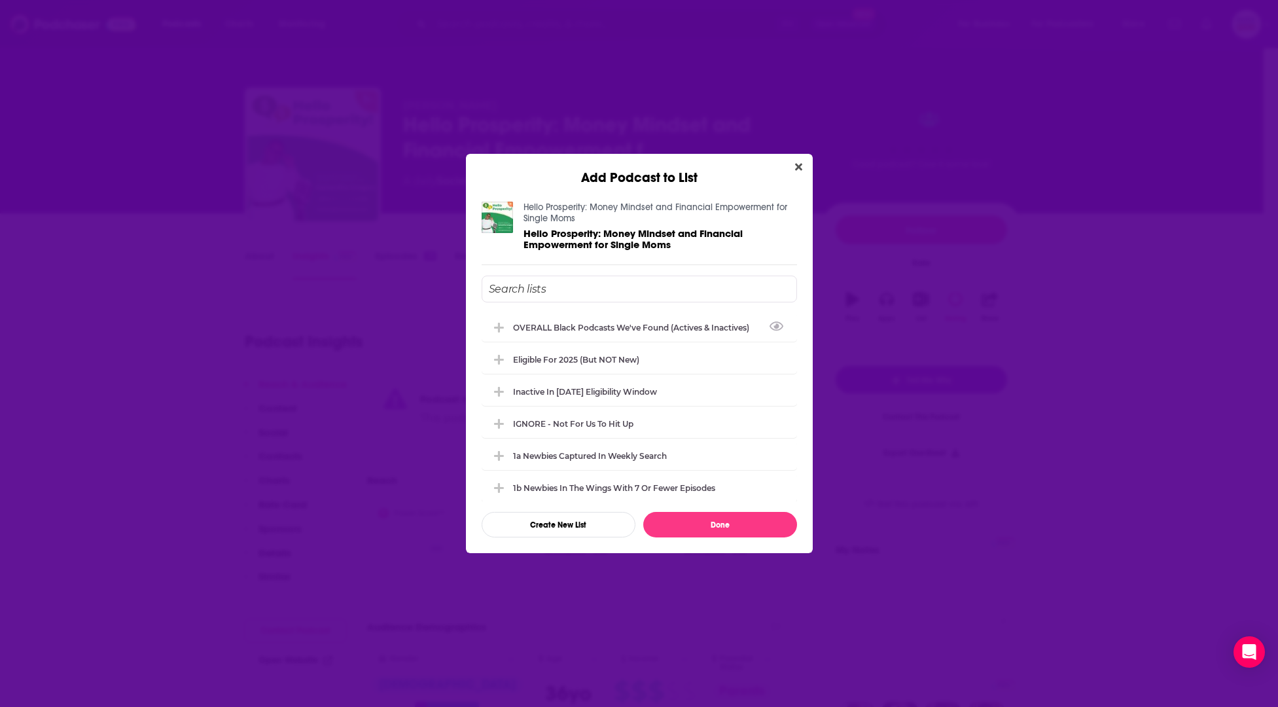
click at [622, 327] on div "OVERALL Black podcasts we've found (actives & inactives)" at bounding box center [635, 328] width 244 height 10
click at [609, 387] on div "Inactive in [DATE] eligibility window" at bounding box center [585, 392] width 144 height 10
click at [733, 520] on button "Done" at bounding box center [720, 525] width 154 height 26
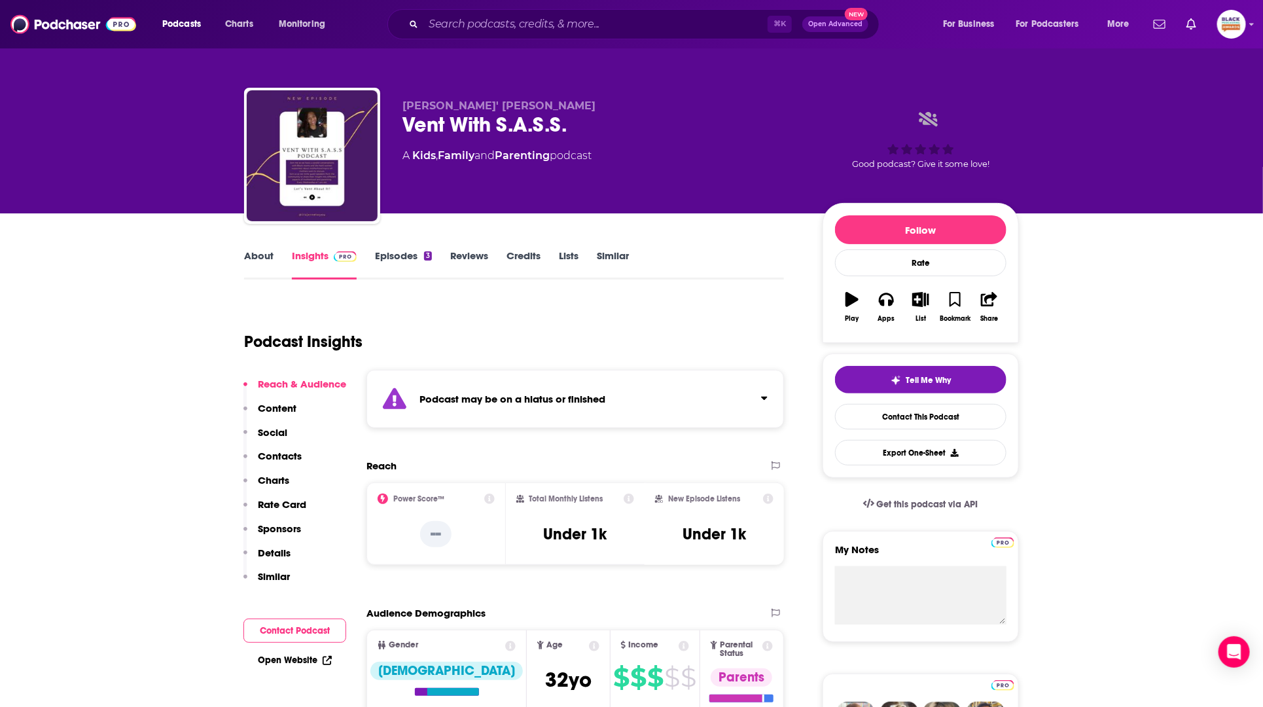
click at [578, 425] on div "Podcast may be on a hiatus or finished" at bounding box center [574, 399] width 417 height 58
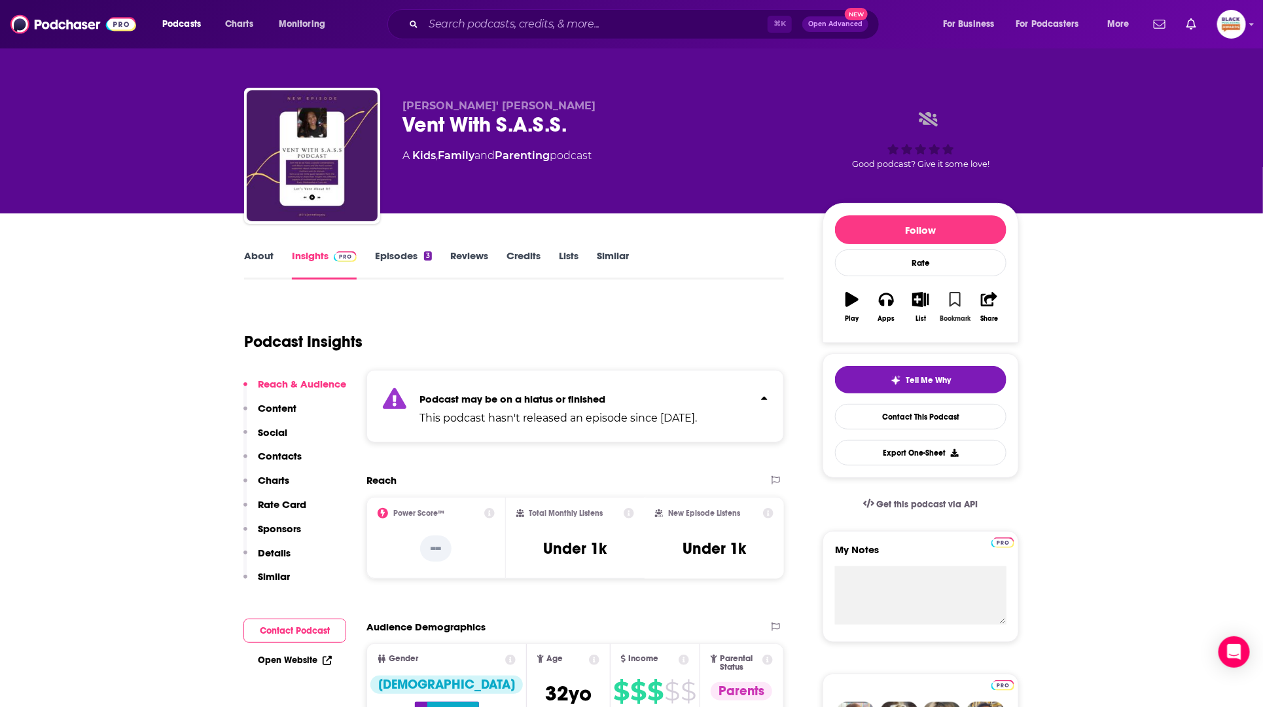
click at [955, 296] on icon "button" at bounding box center [954, 299] width 11 height 14
click at [921, 302] on icon "button" at bounding box center [921, 299] width 16 height 14
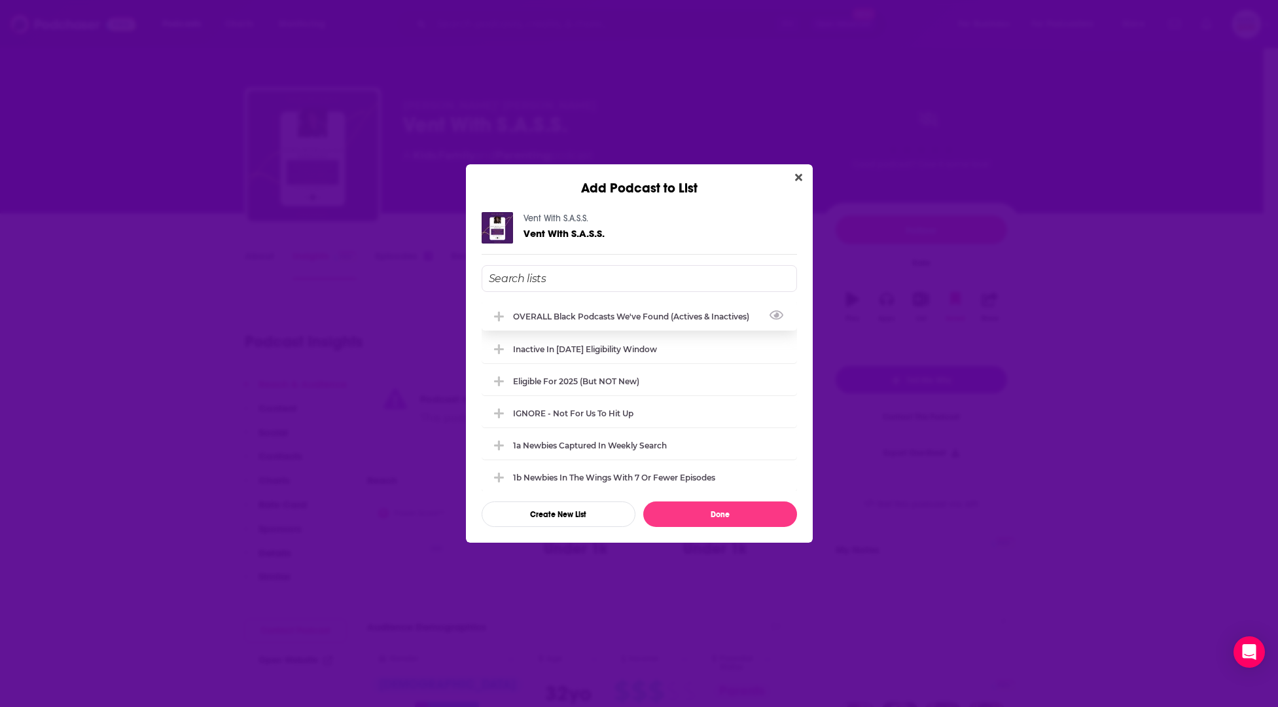
click at [593, 323] on div "OVERALL Black podcasts we've found (actives & inactives)" at bounding box center [639, 316] width 315 height 29
click at [590, 348] on div "OVERALL Black podcasts we've found (actives & inactives) Inactive in [DATE] eli…" at bounding box center [639, 396] width 315 height 188
click at [742, 505] on button "Done" at bounding box center [720, 514] width 154 height 26
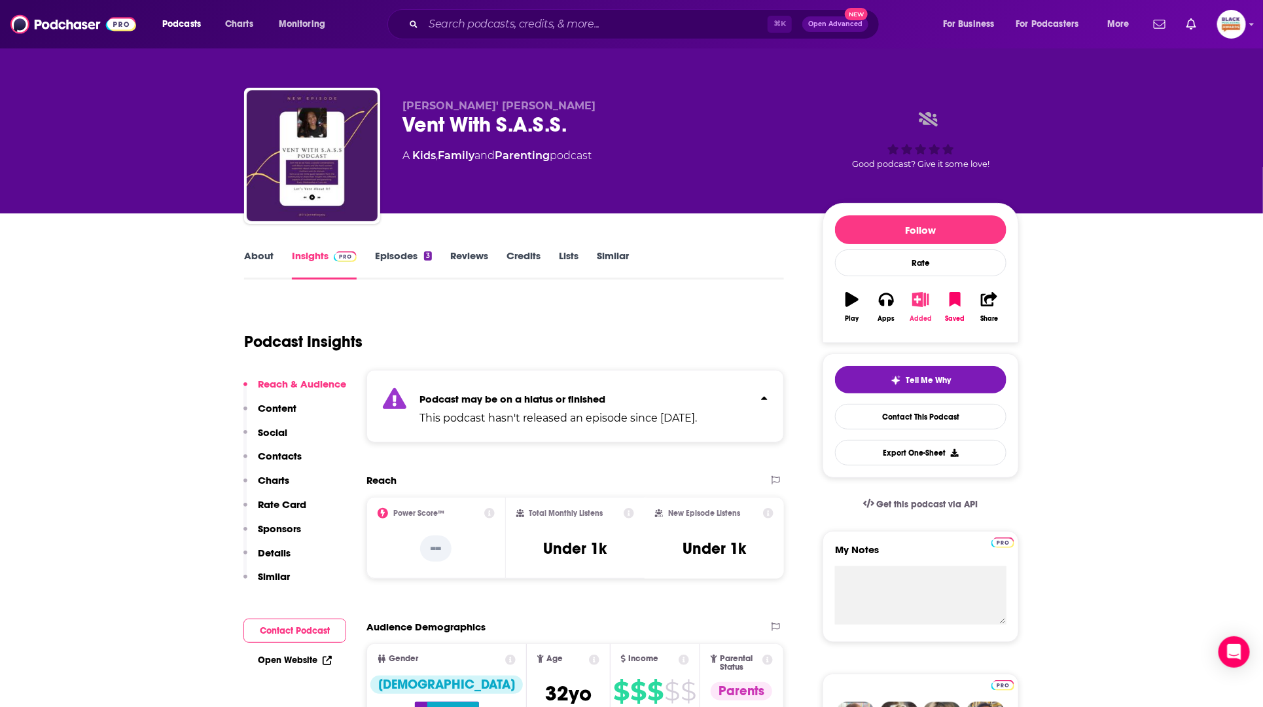
click at [919, 299] on icon "button" at bounding box center [921, 299] width 16 height 14
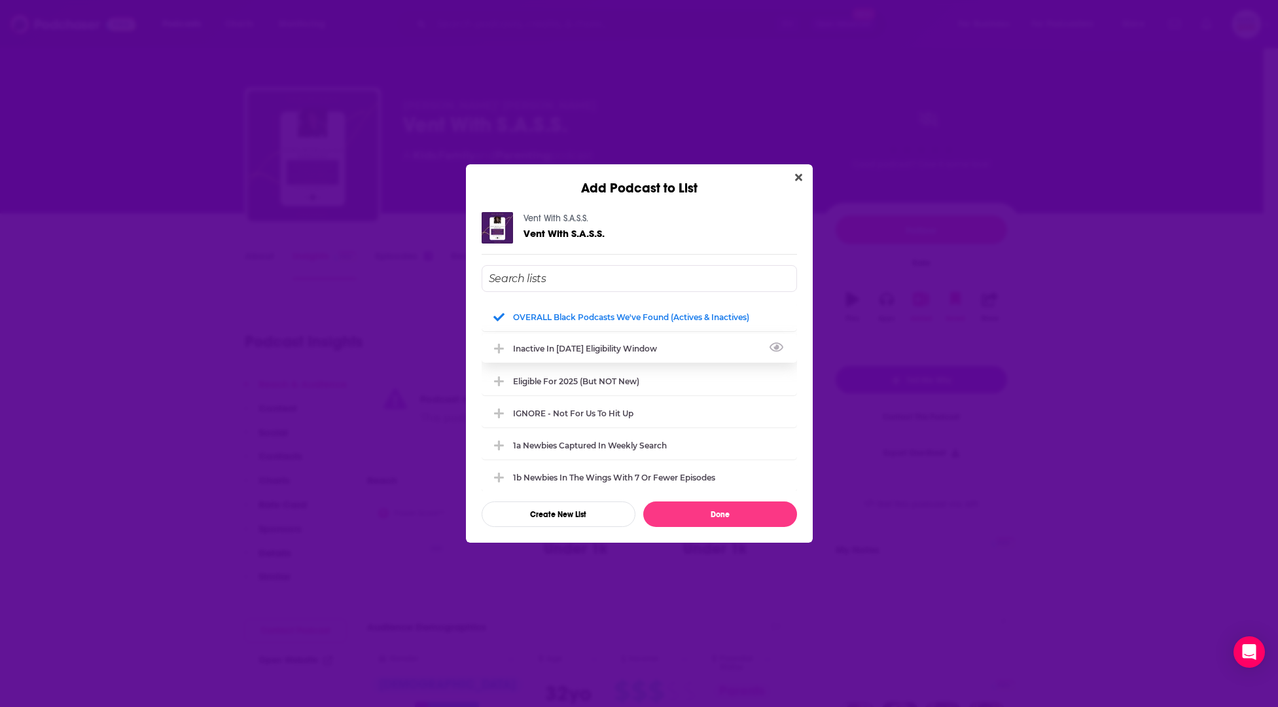
click at [616, 351] on div "Inactive in [DATE] eligibility window" at bounding box center [589, 349] width 152 height 10
click at [728, 515] on button "Done" at bounding box center [720, 514] width 154 height 26
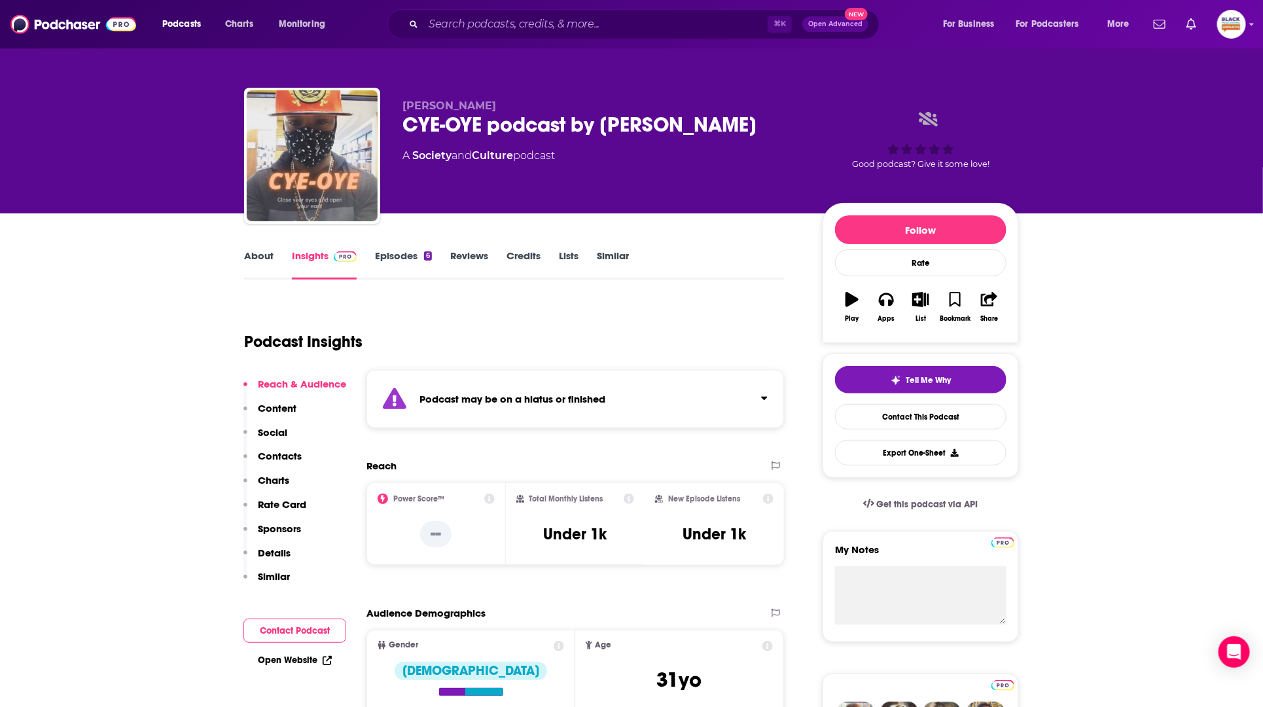
click at [666, 364] on div "Podcast Insights" at bounding box center [508, 333] width 529 height 67
click at [707, 378] on div "Podcast may be on a hiatus or finished" at bounding box center [574, 399] width 417 height 58
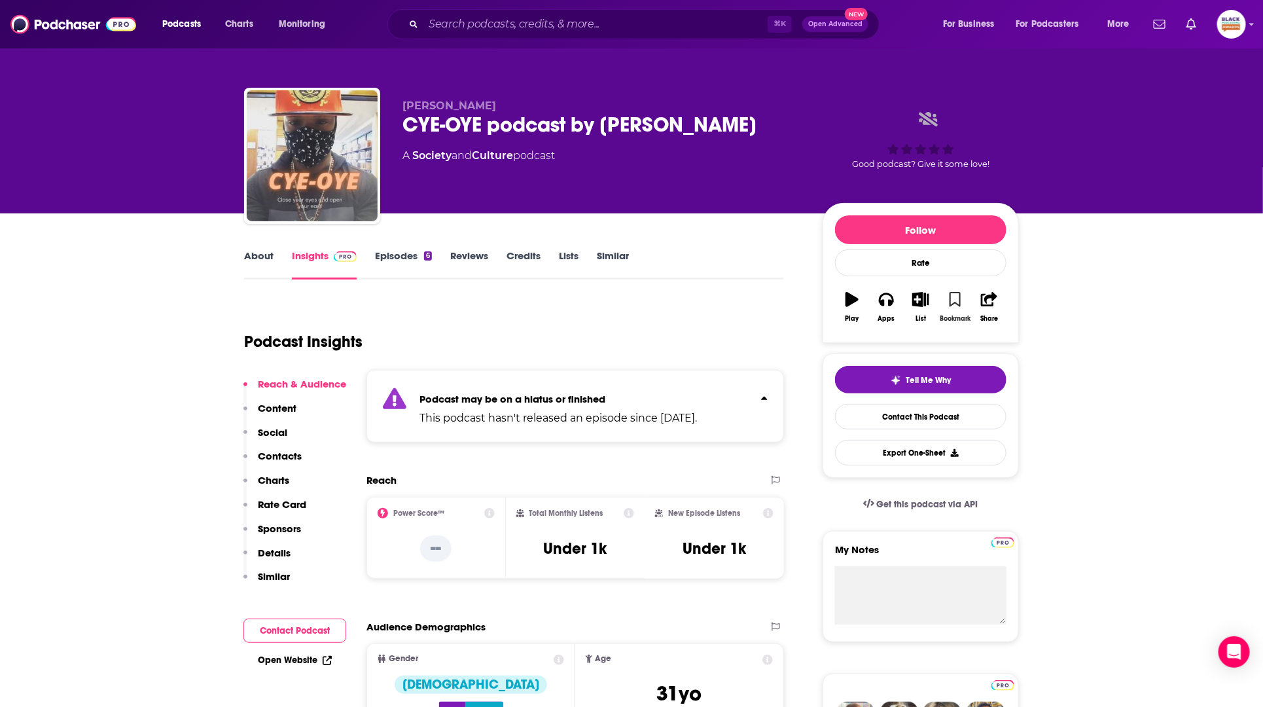
drag, startPoint x: 956, startPoint y: 308, endPoint x: 928, endPoint y: 304, distance: 28.4
click at [956, 308] on button "Bookmark" at bounding box center [955, 306] width 34 height 47
click at [927, 304] on icon "button" at bounding box center [920, 299] width 16 height 14
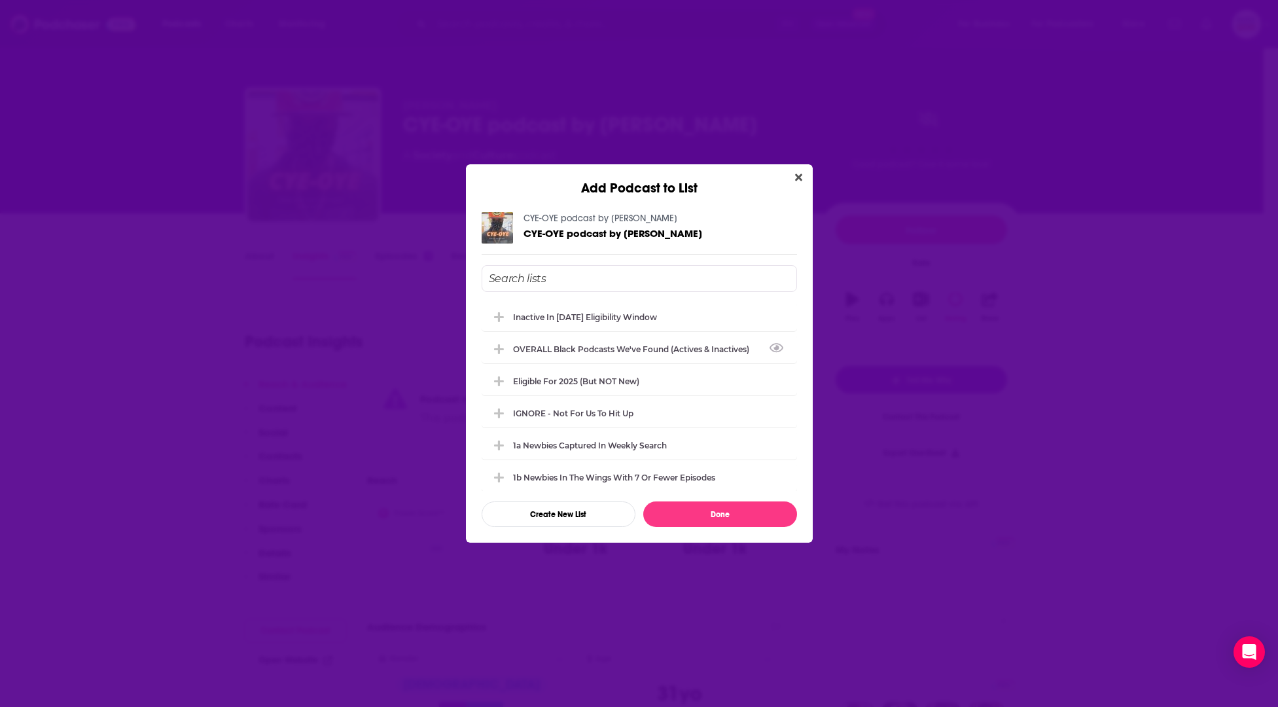
click at [593, 320] on div "Inactive in [DATE] eligibility window" at bounding box center [585, 317] width 144 height 10
click at [593, 344] on div "Inactive in [DATE] eligibility window OVERALL Black podcasts we've found (activ…" at bounding box center [639, 396] width 315 height 188
click at [686, 345] on div "OVERALL Black podcasts we've found (actives & inactives)" at bounding box center [635, 349] width 244 height 10
drag, startPoint x: 737, startPoint y: 508, endPoint x: 839, endPoint y: 470, distance: 108.1
click at [737, 508] on button "Done" at bounding box center [720, 514] width 154 height 26
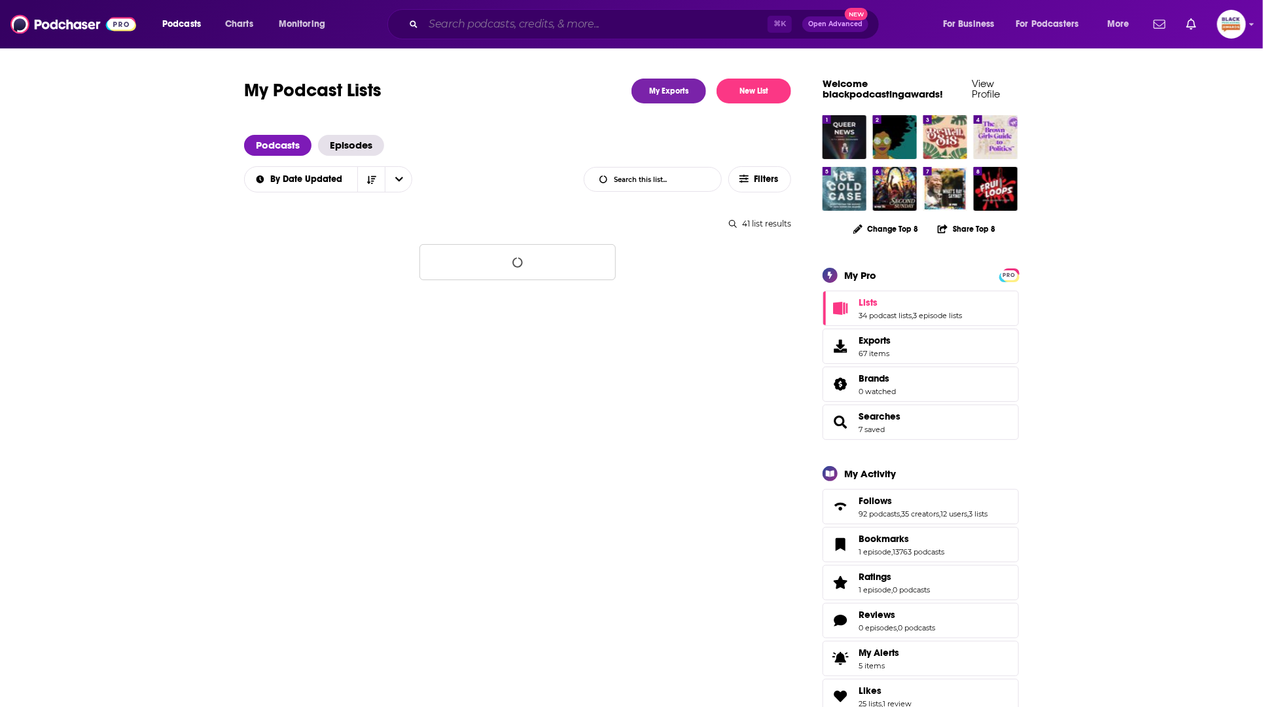
click at [542, 21] on input "Search podcasts, credits, & more..." at bounding box center [595, 24] width 344 height 21
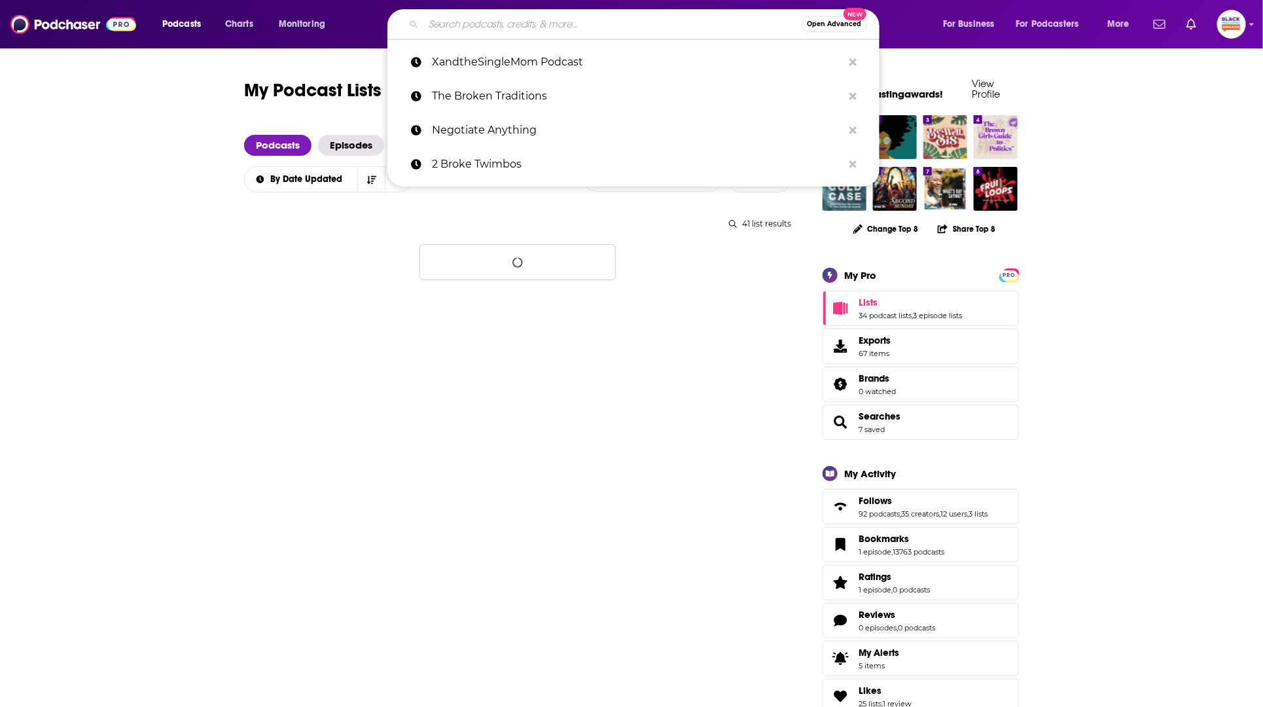
paste input "Waiting For Great"
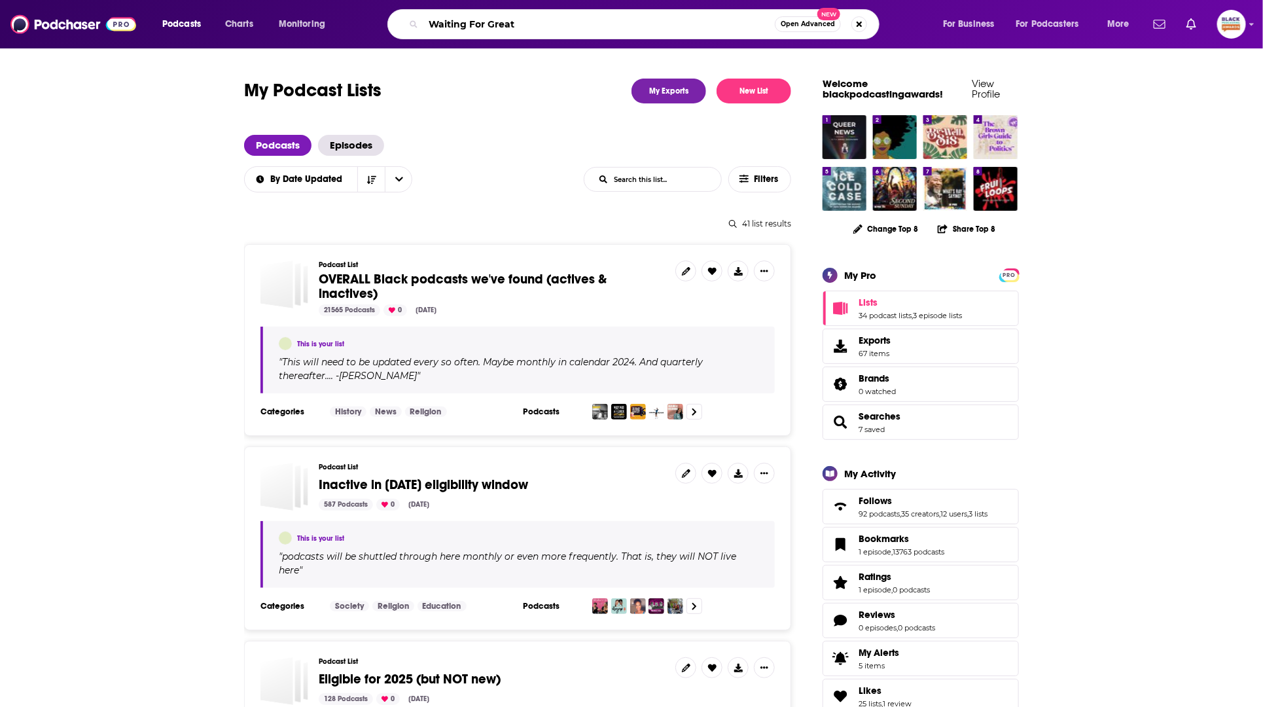
type input "Waiting For Great"
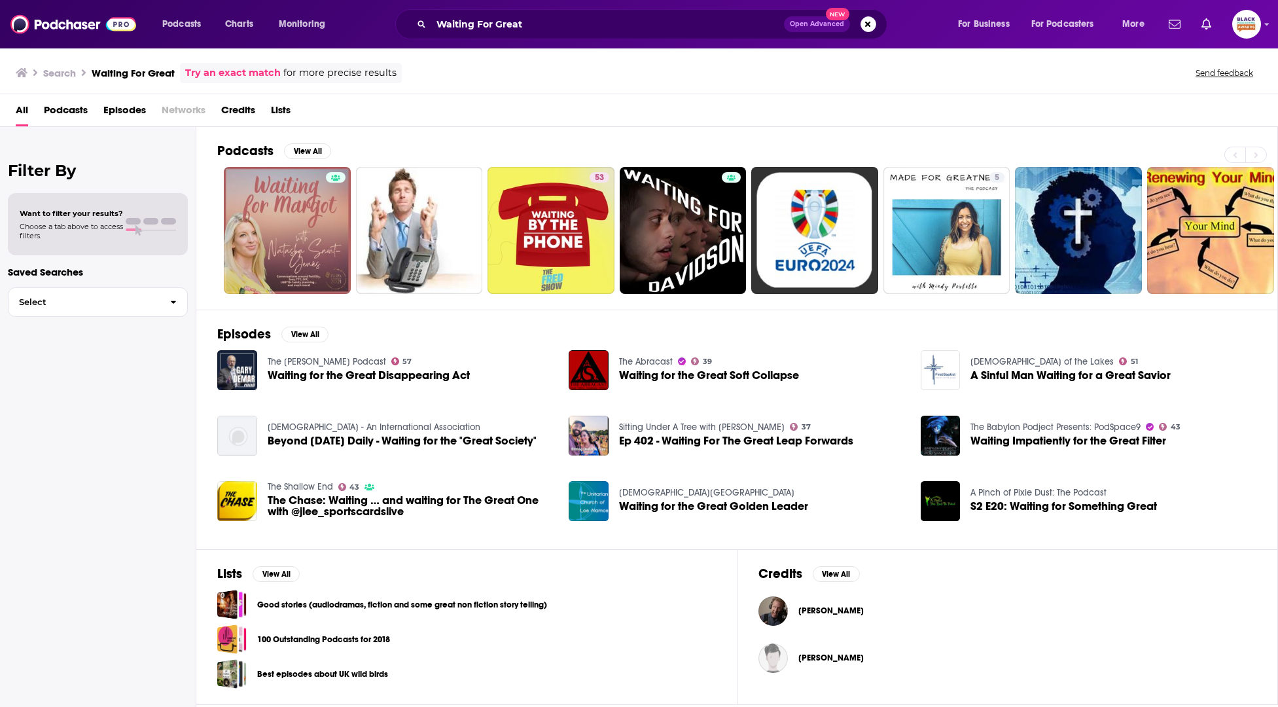
click at [248, 71] on link "Try an exact match" at bounding box center [233, 72] width 96 height 15
